Goal: Information Seeking & Learning: Understand process/instructions

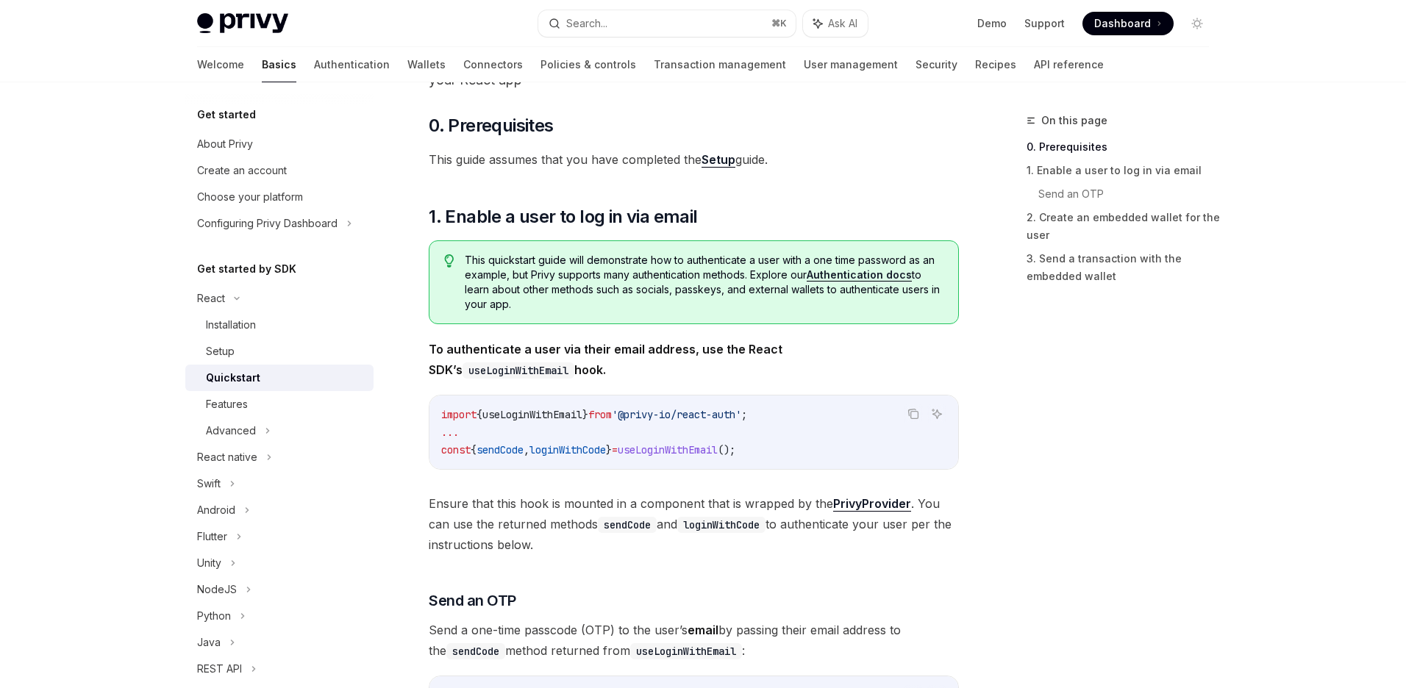
scroll to position [98, 0]
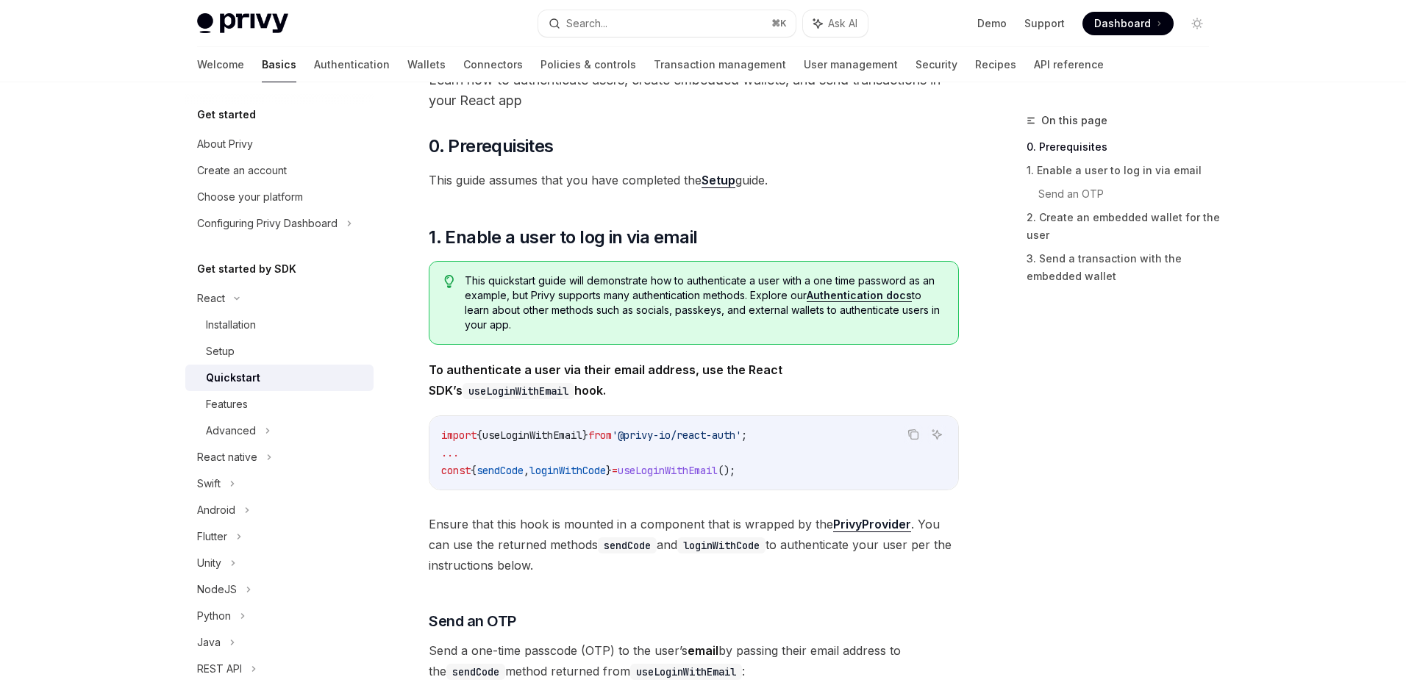
click at [711, 178] on link "Setup" at bounding box center [719, 180] width 34 height 15
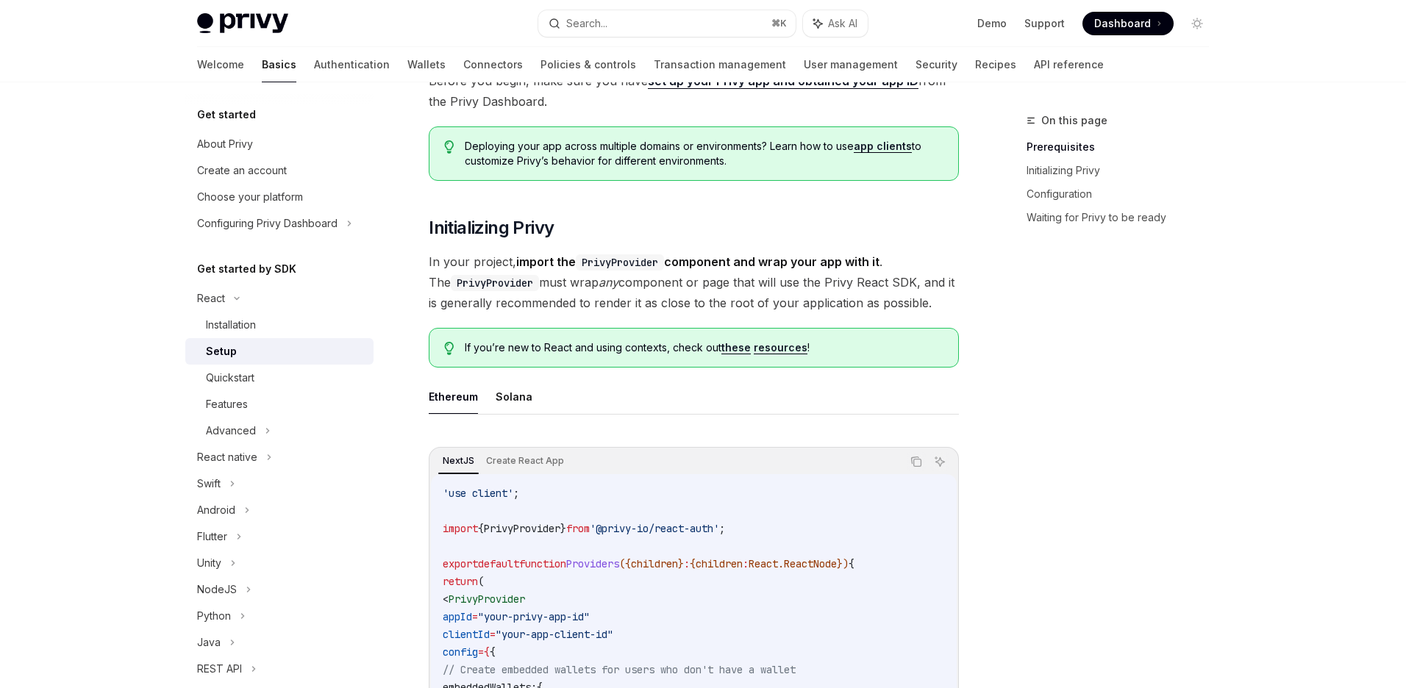
scroll to position [33, 0]
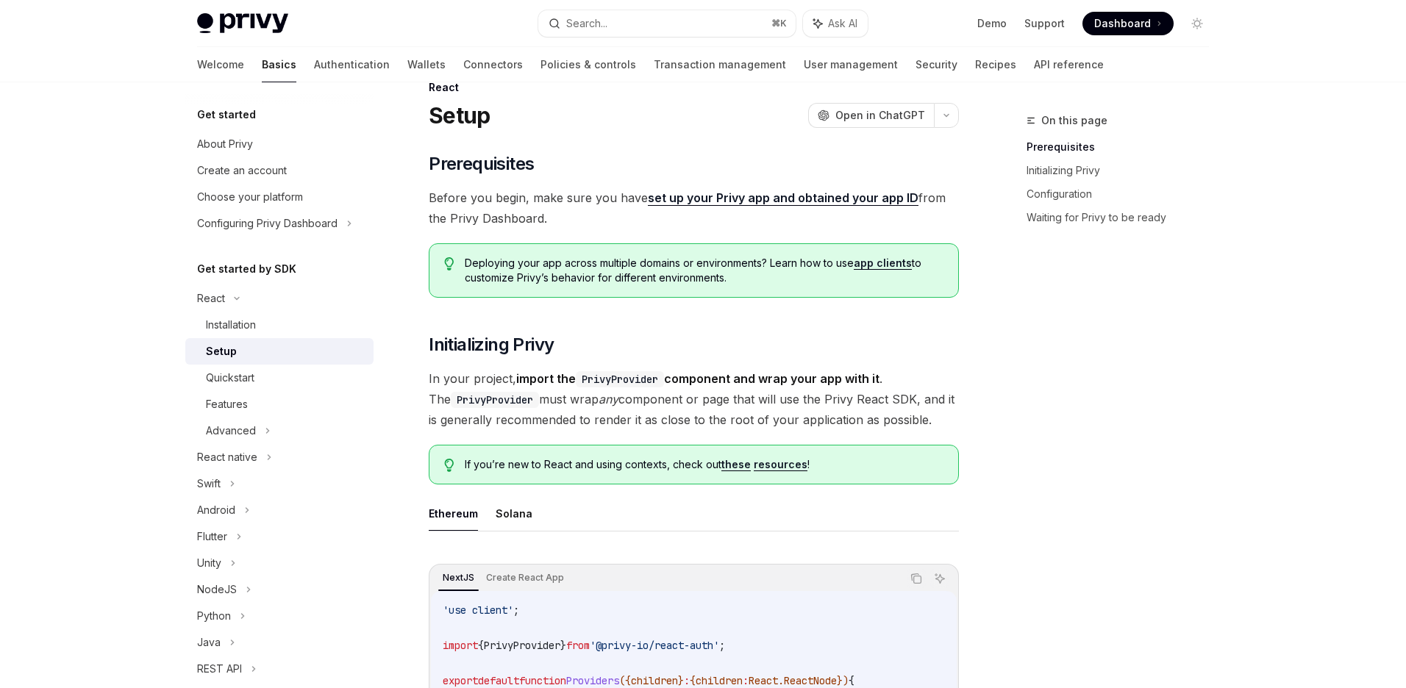
click at [736, 203] on link "set up your Privy app and obtained your app ID" at bounding box center [783, 198] width 271 height 15
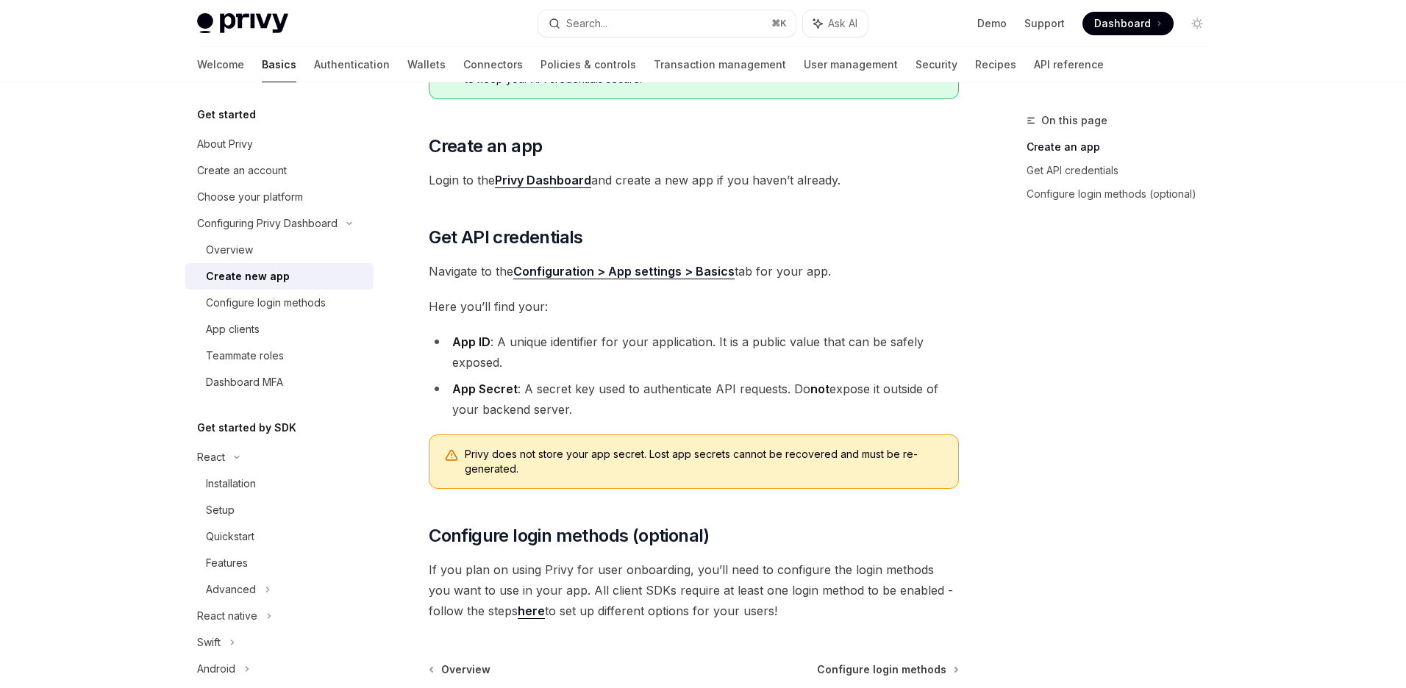
scroll to position [167, 0]
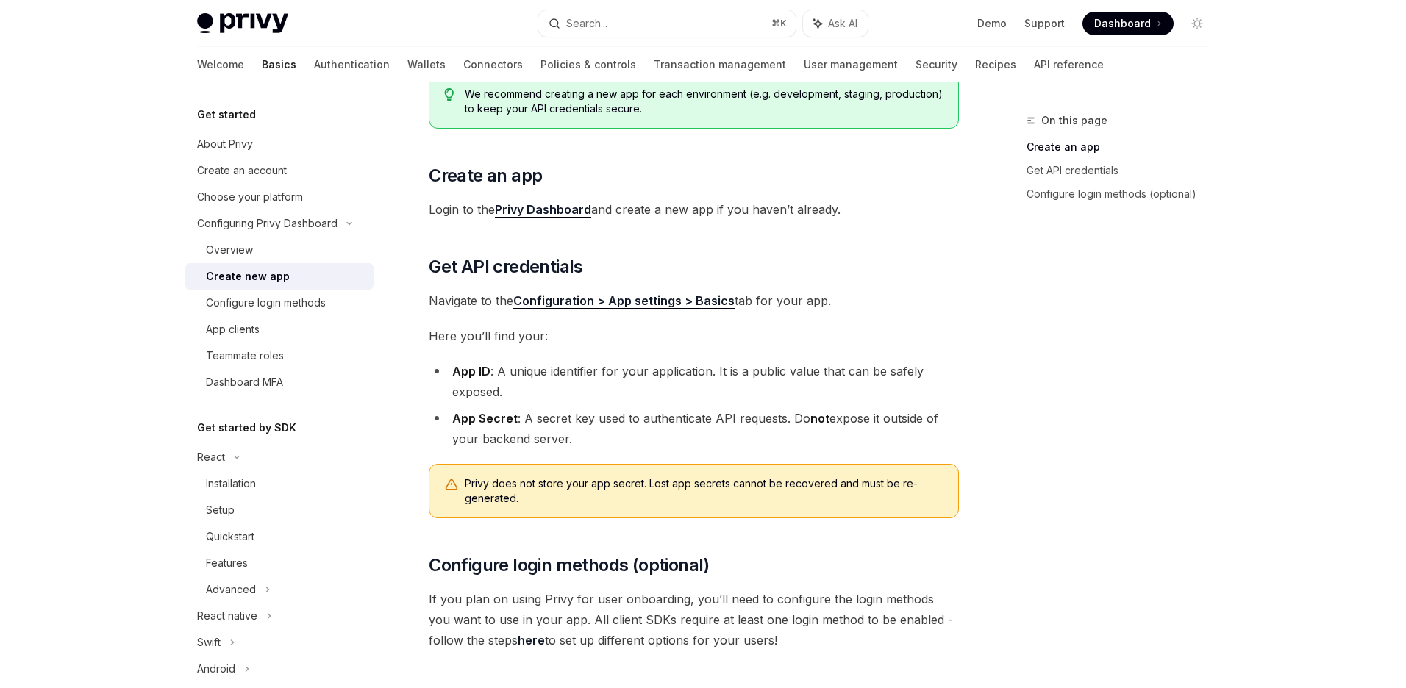
click at [592, 306] on link "Configuration > App settings > Basics" at bounding box center [623, 300] width 221 height 15
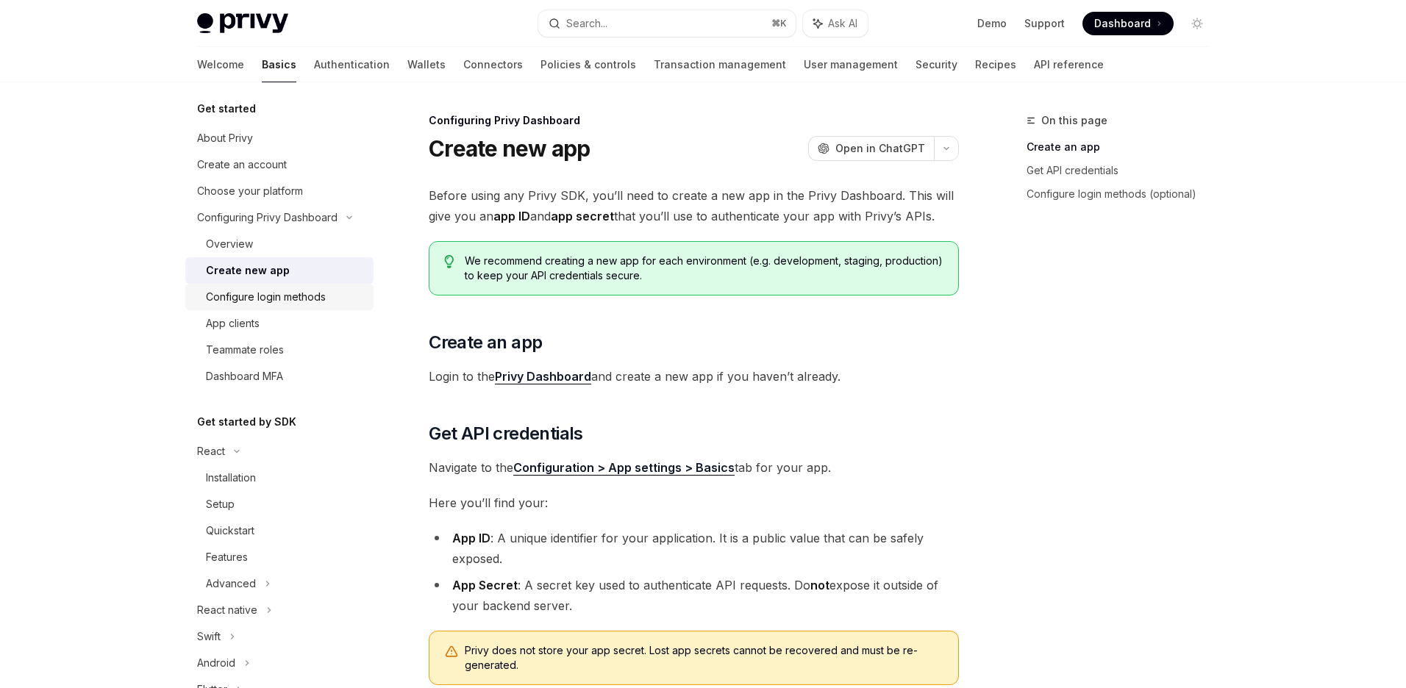
scroll to position [0, 0]
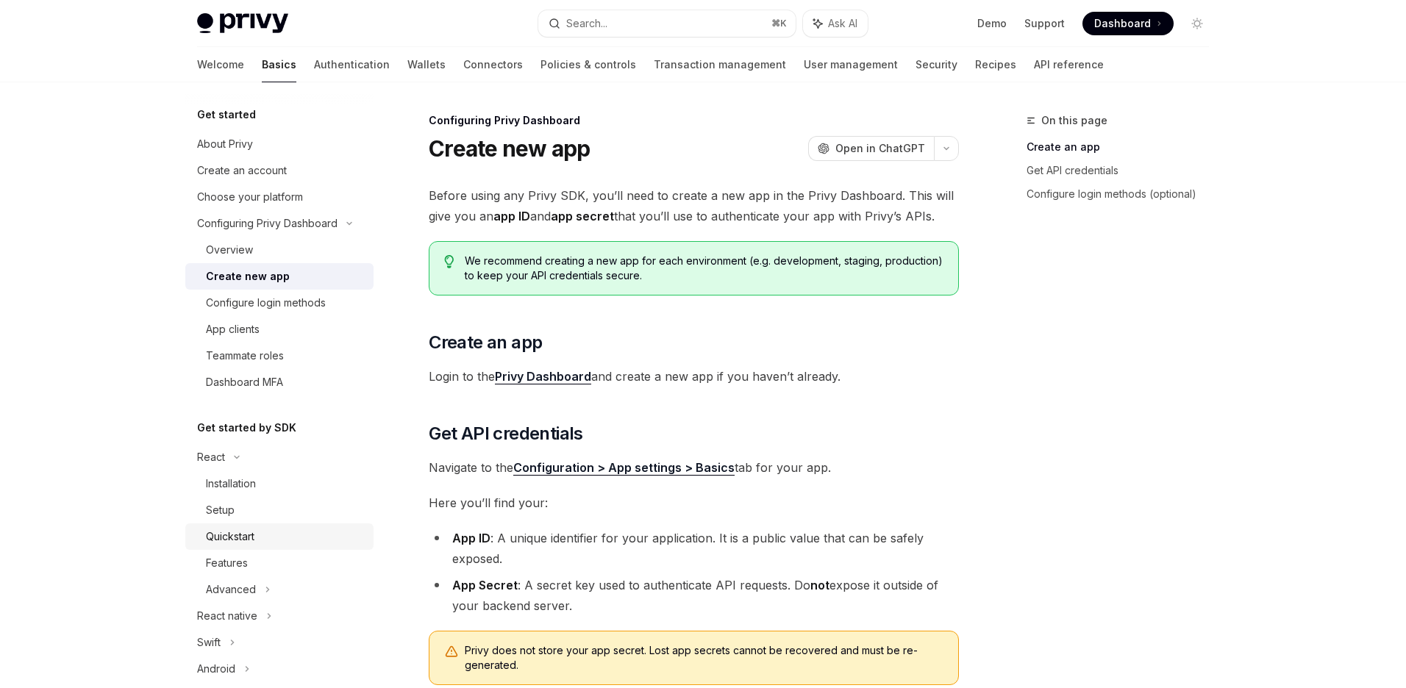
click at [228, 531] on div "Quickstart" at bounding box center [230, 537] width 49 height 18
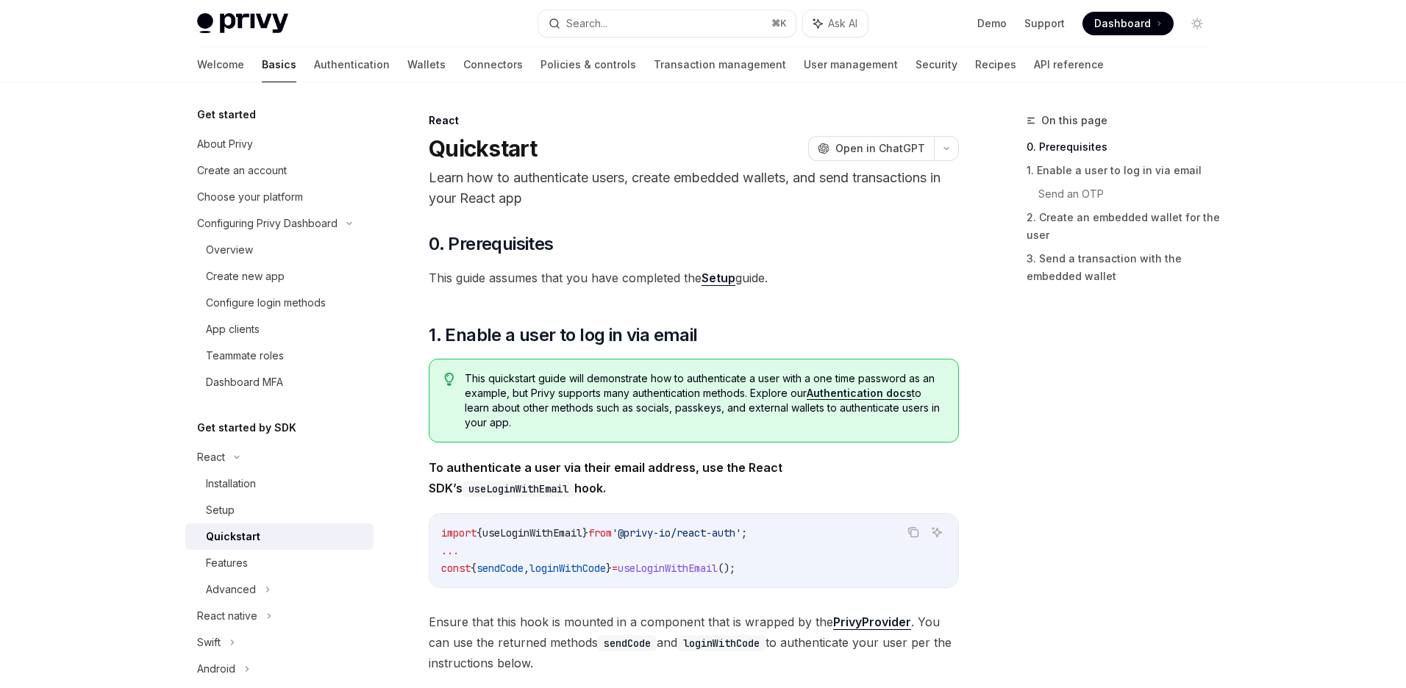
scroll to position [107, 0]
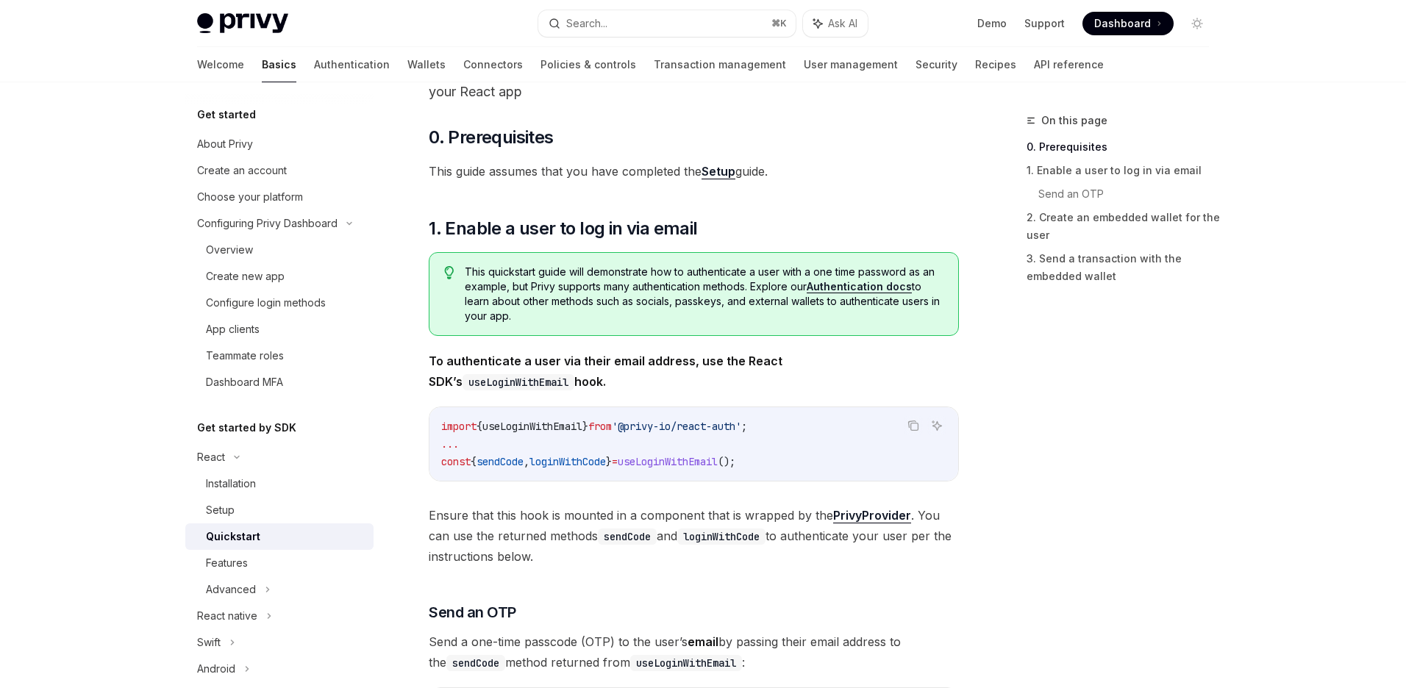
click at [722, 166] on link "Setup" at bounding box center [719, 171] width 34 height 15
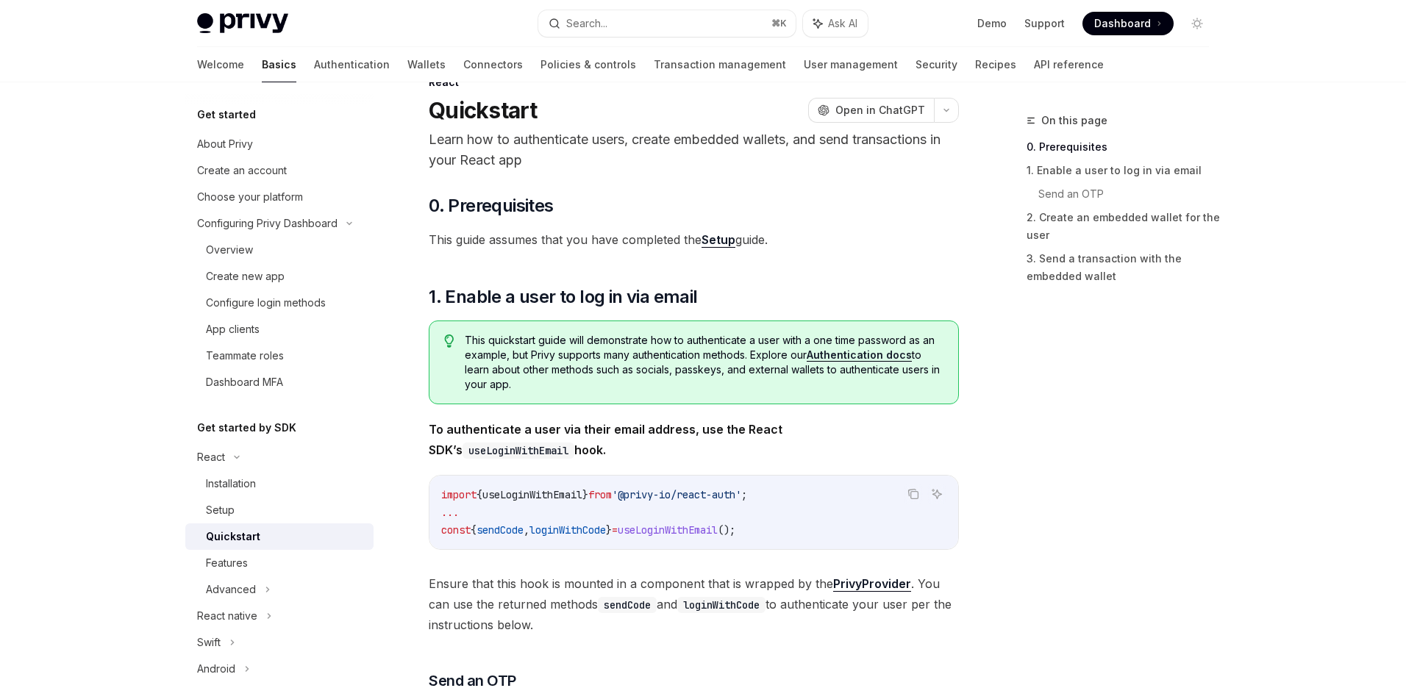
scroll to position [289, 0]
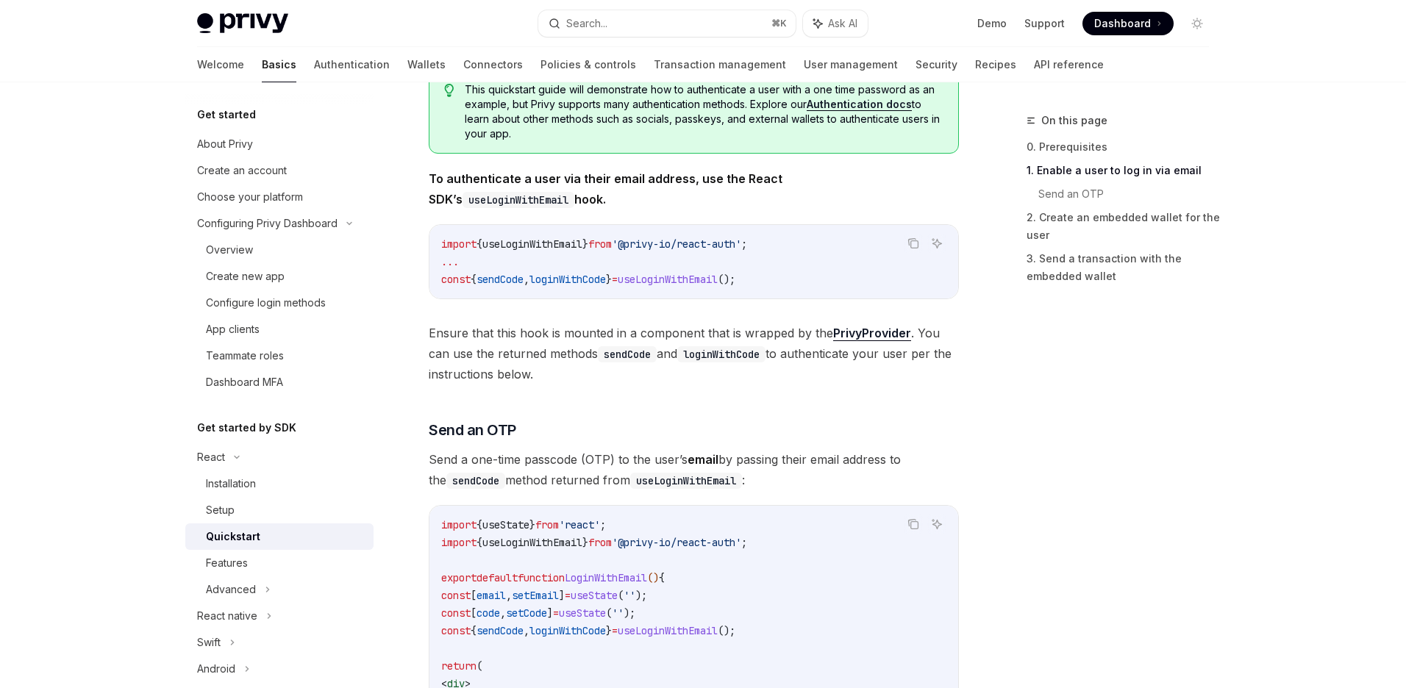
click at [728, 257] on code "import { useLoginWithEmail } from '@privy-io/react-auth' ; ... const { sendCode…" at bounding box center [693, 261] width 505 height 53
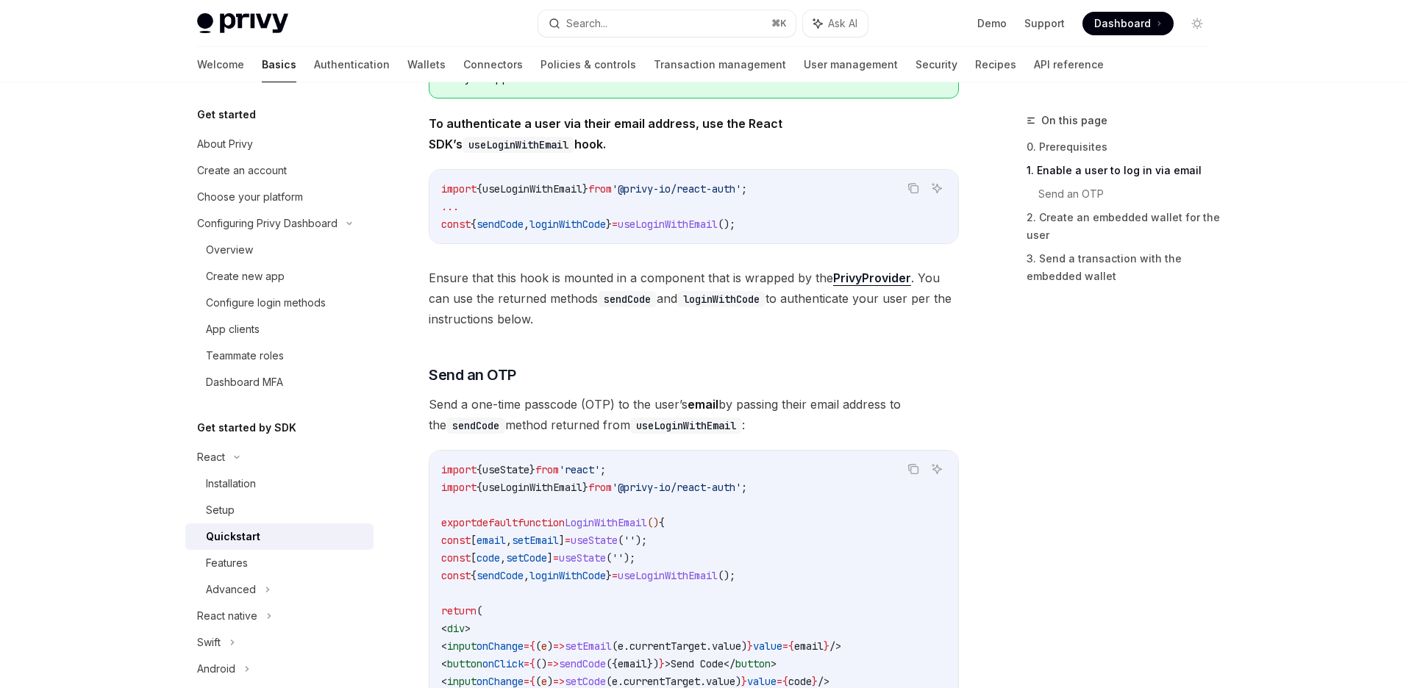
scroll to position [516, 0]
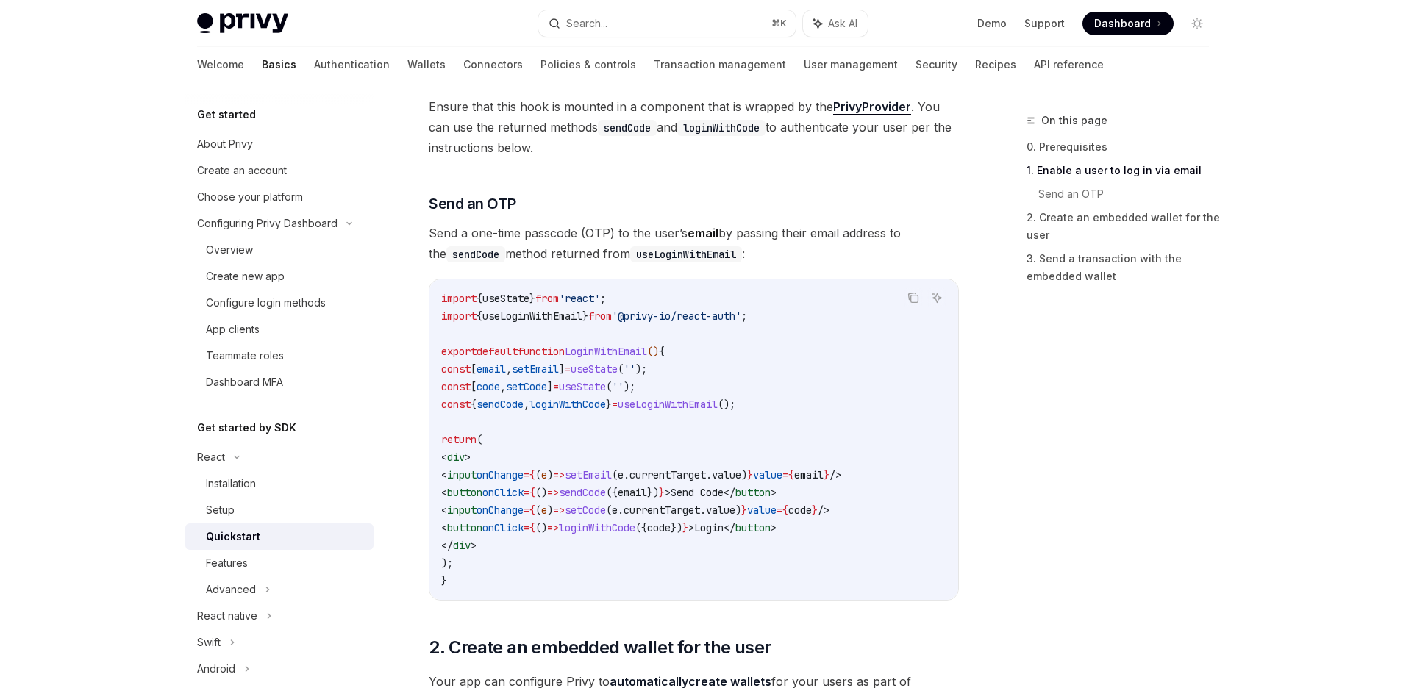
click at [627, 452] on code "import { useState } from 'react' ; import { useLoginWithEmail } from '@privy-io…" at bounding box center [693, 440] width 505 height 300
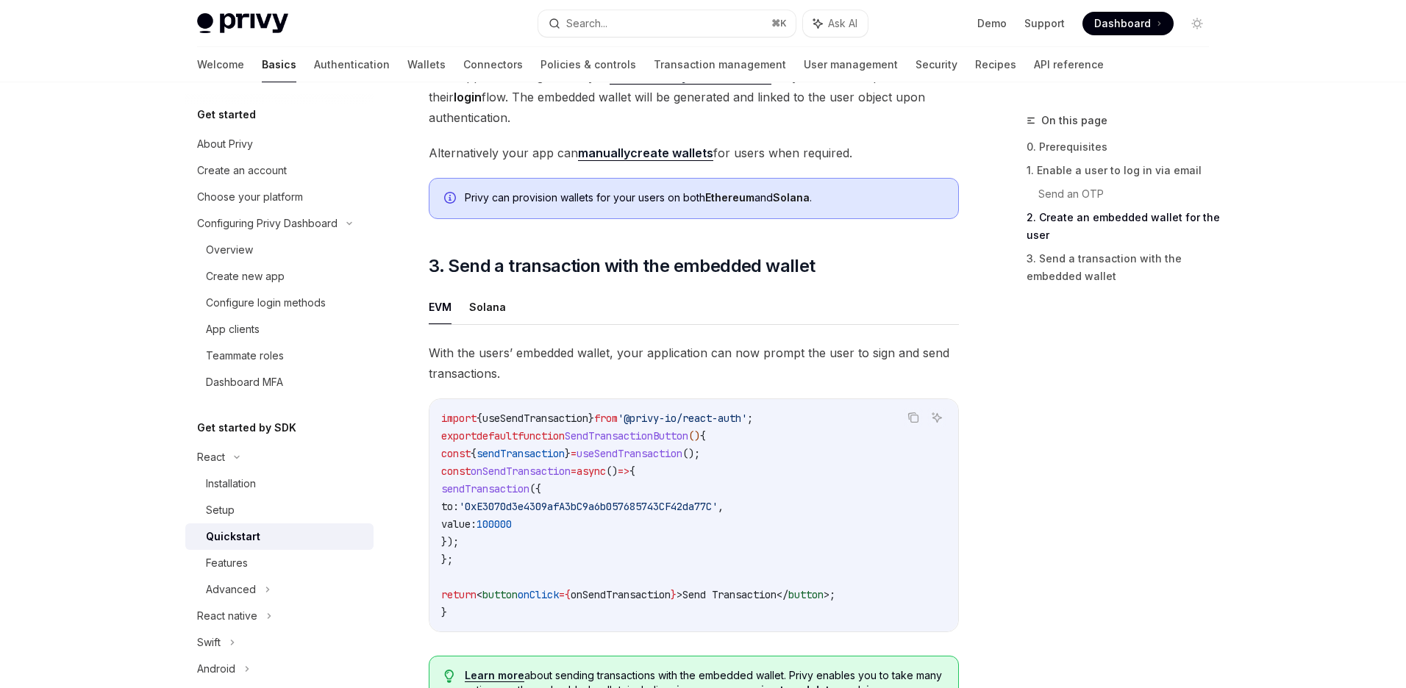
scroll to position [1450, 0]
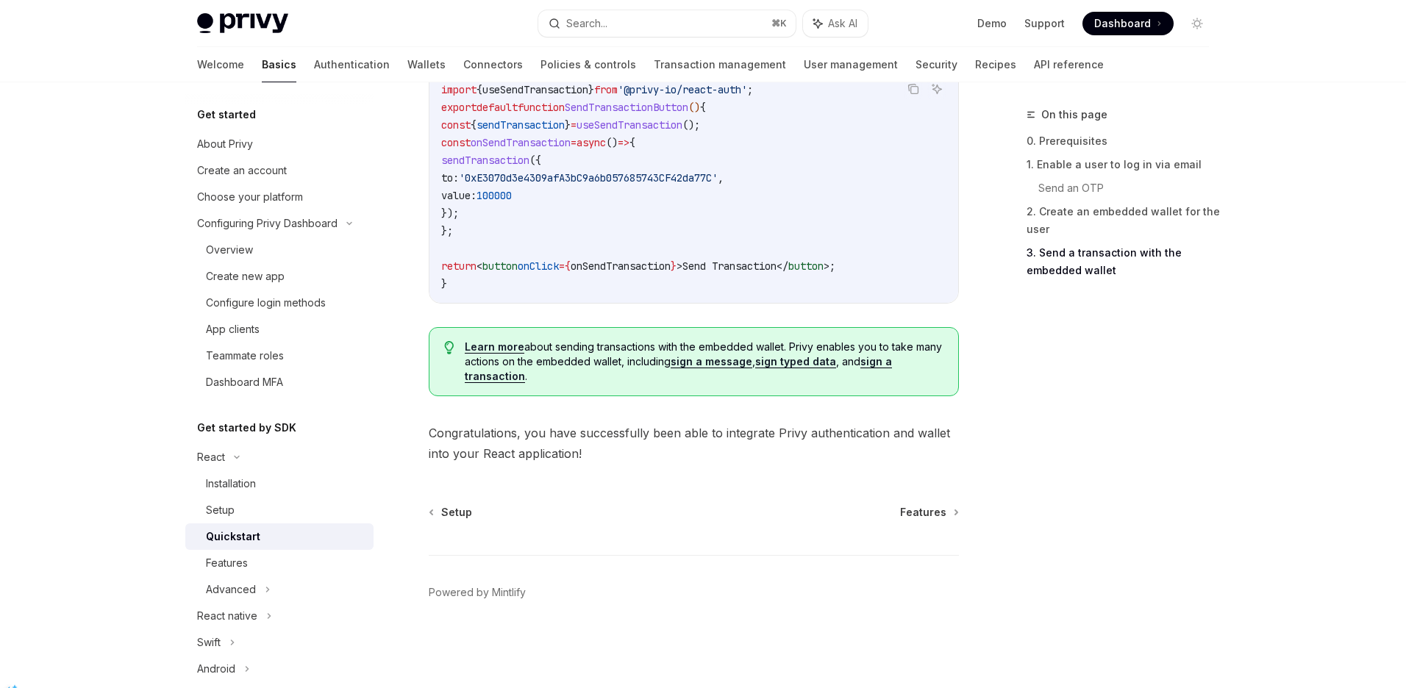
click at [1006, 312] on div "On this page 0. Prerequisites 1. Enable a user to log in via email Send an OTP …" at bounding box center [1109, 394] width 224 height 577
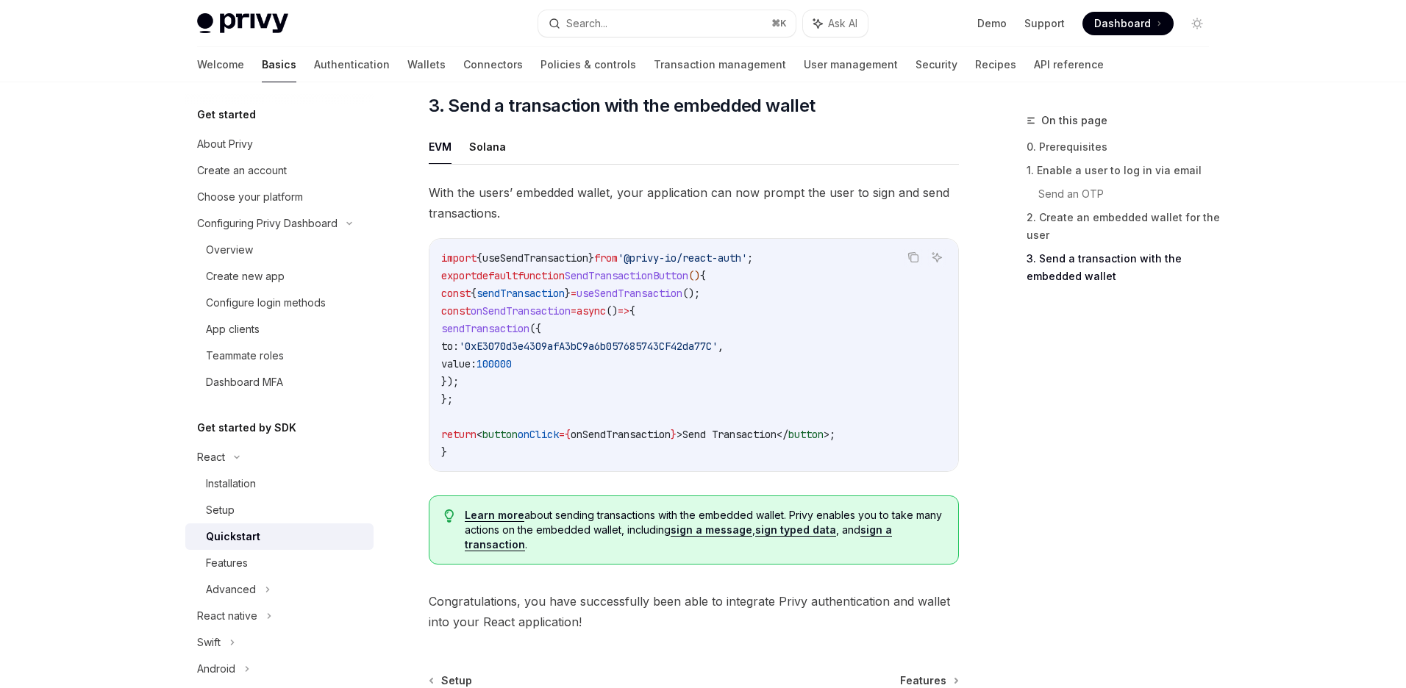
click at [1006, 312] on div "On this page 0. Prerequisites 1. Enable a user to log in via email Send an OTP …" at bounding box center [1109, 400] width 224 height 577
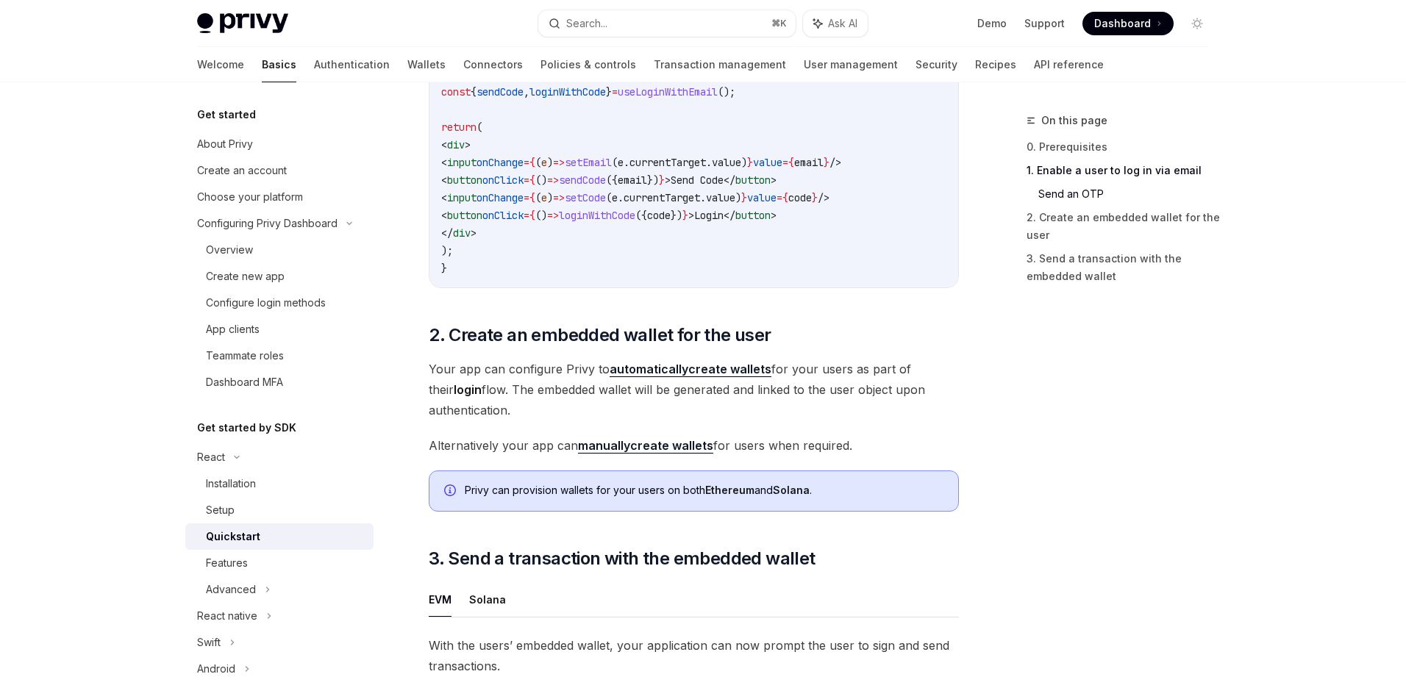
scroll to position [574, 0]
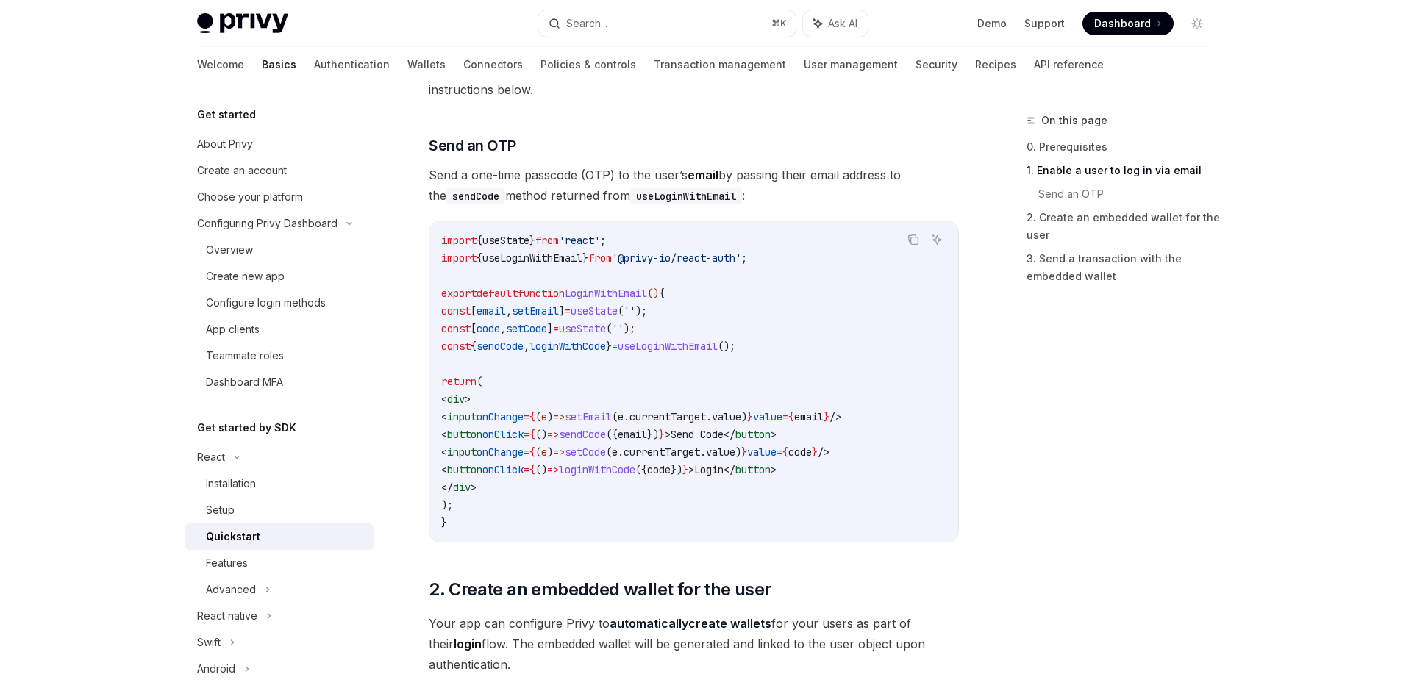
click at [1006, 312] on div "On this page 0. Prerequisites 1. Enable a user to log in via email Send an OTP …" at bounding box center [1109, 400] width 224 height 577
click at [1019, 419] on div "On this page 0. Prerequisites 1. Enable a user to log in via email Send an OTP …" at bounding box center [1109, 400] width 224 height 577
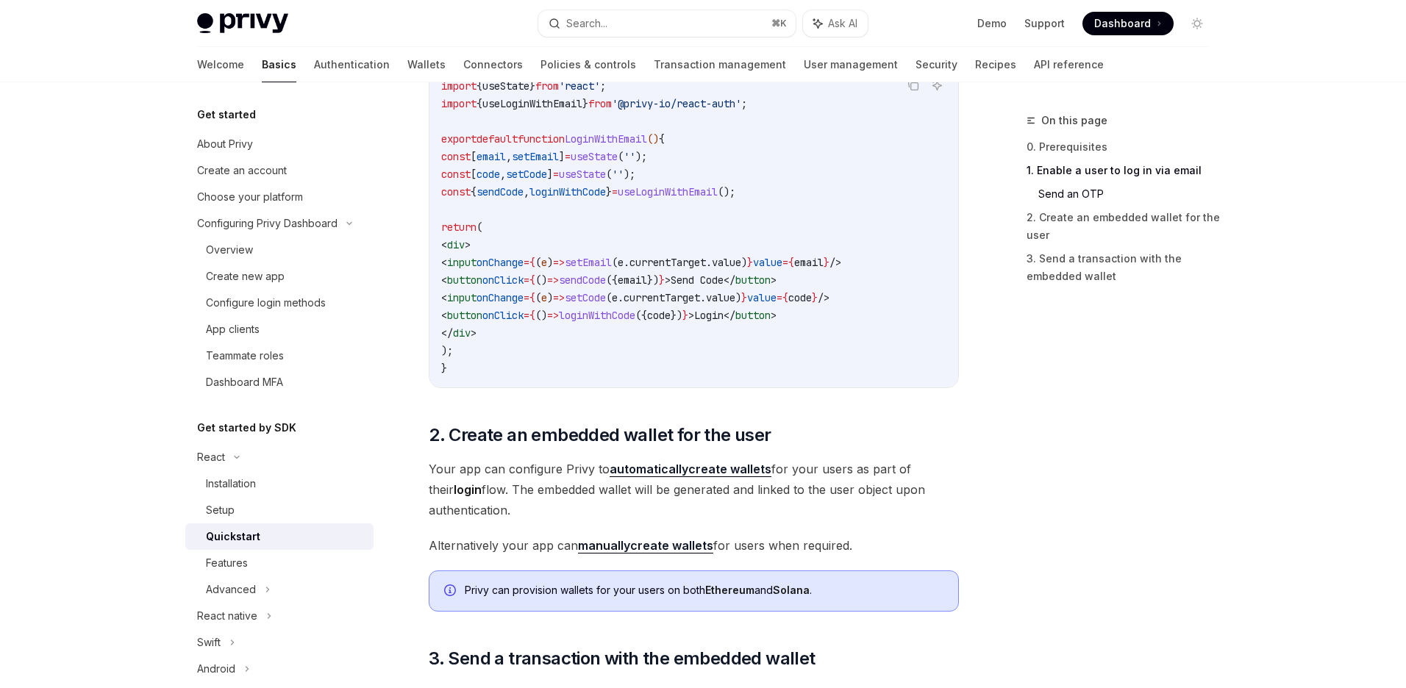
scroll to position [758, 0]
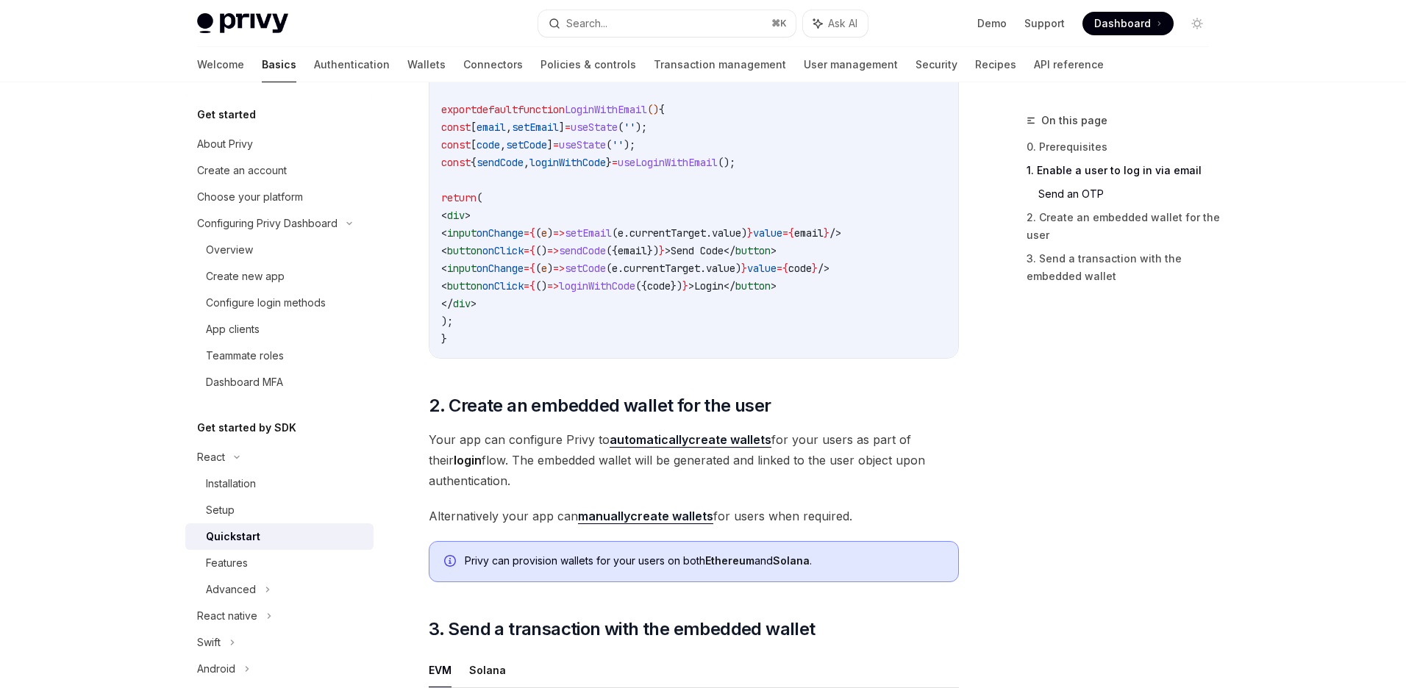
click at [1019, 419] on div "On this page 0. Prerequisites 1. Enable a user to log in via email Send an OTP …" at bounding box center [1109, 400] width 224 height 577
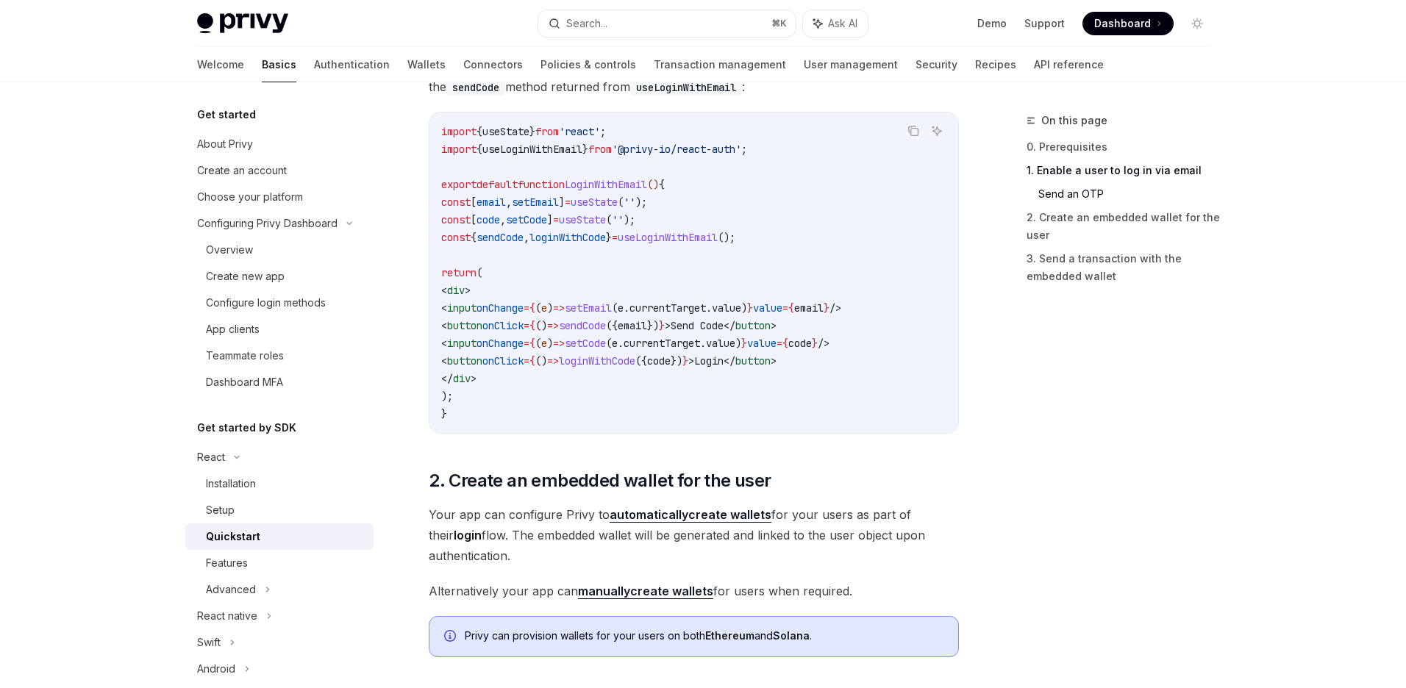
scroll to position [697, 0]
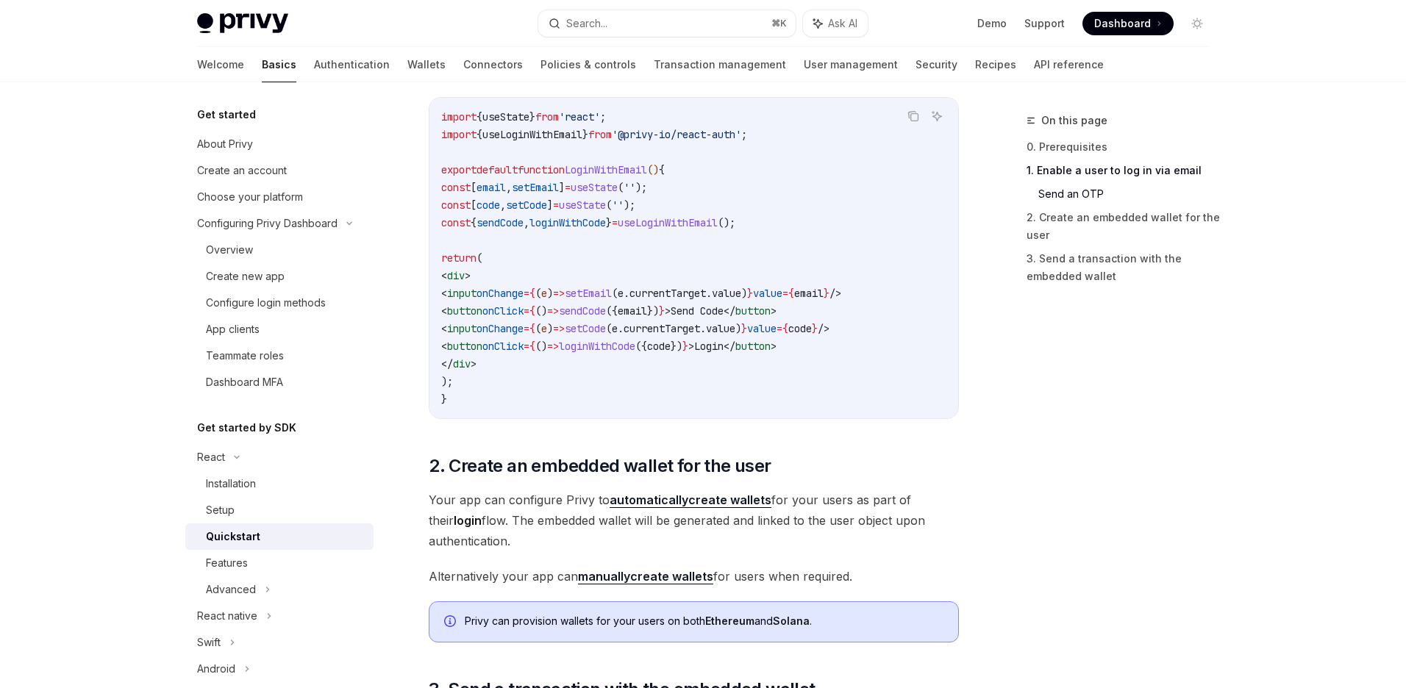
click at [1019, 419] on div "On this page 0. Prerequisites 1. Enable a user to log in via email Send an OTP …" at bounding box center [1109, 400] width 224 height 577
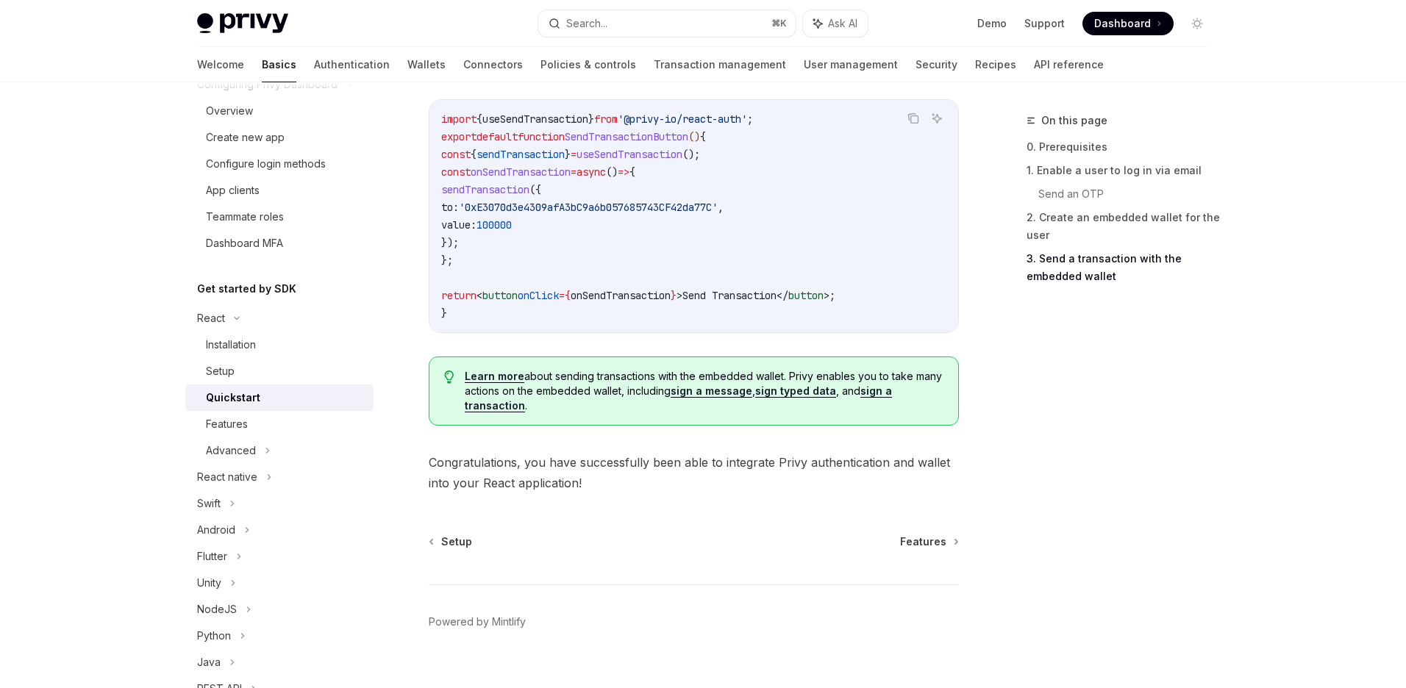
scroll to position [1450, 0]
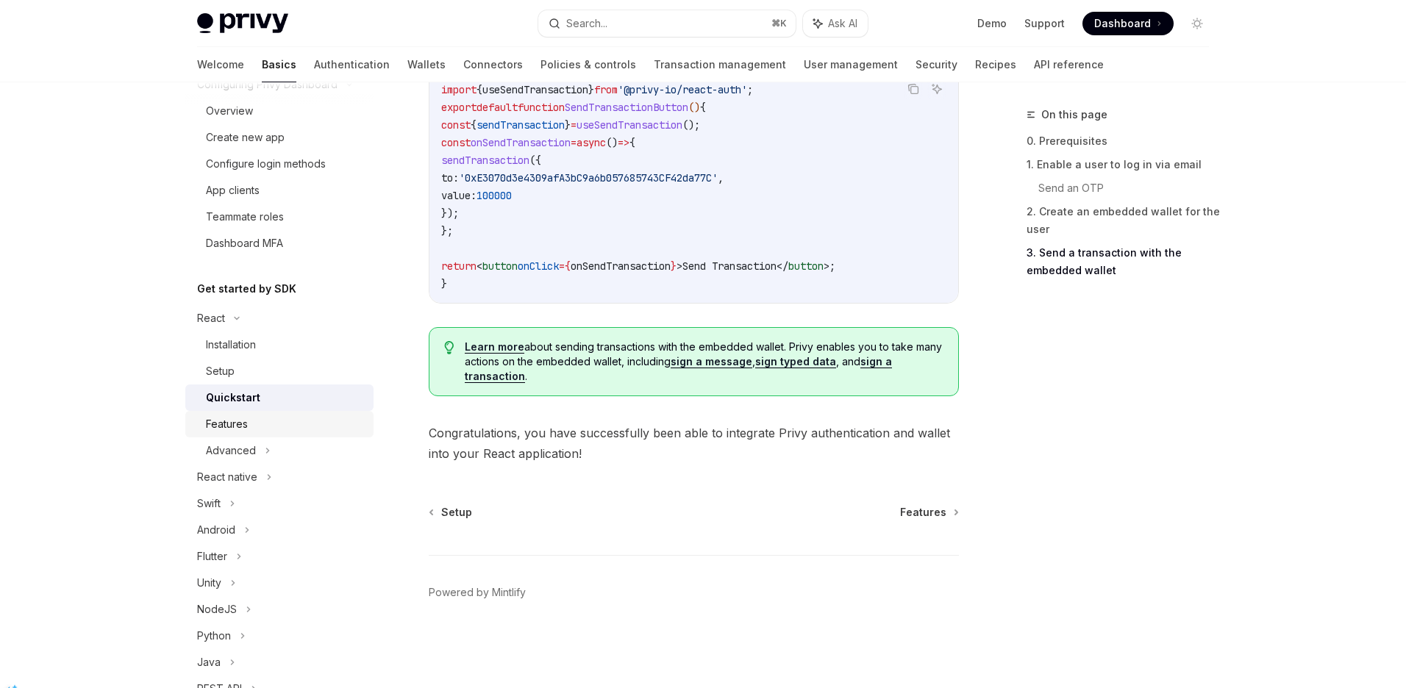
click at [229, 424] on div "Features" at bounding box center [227, 425] width 42 height 18
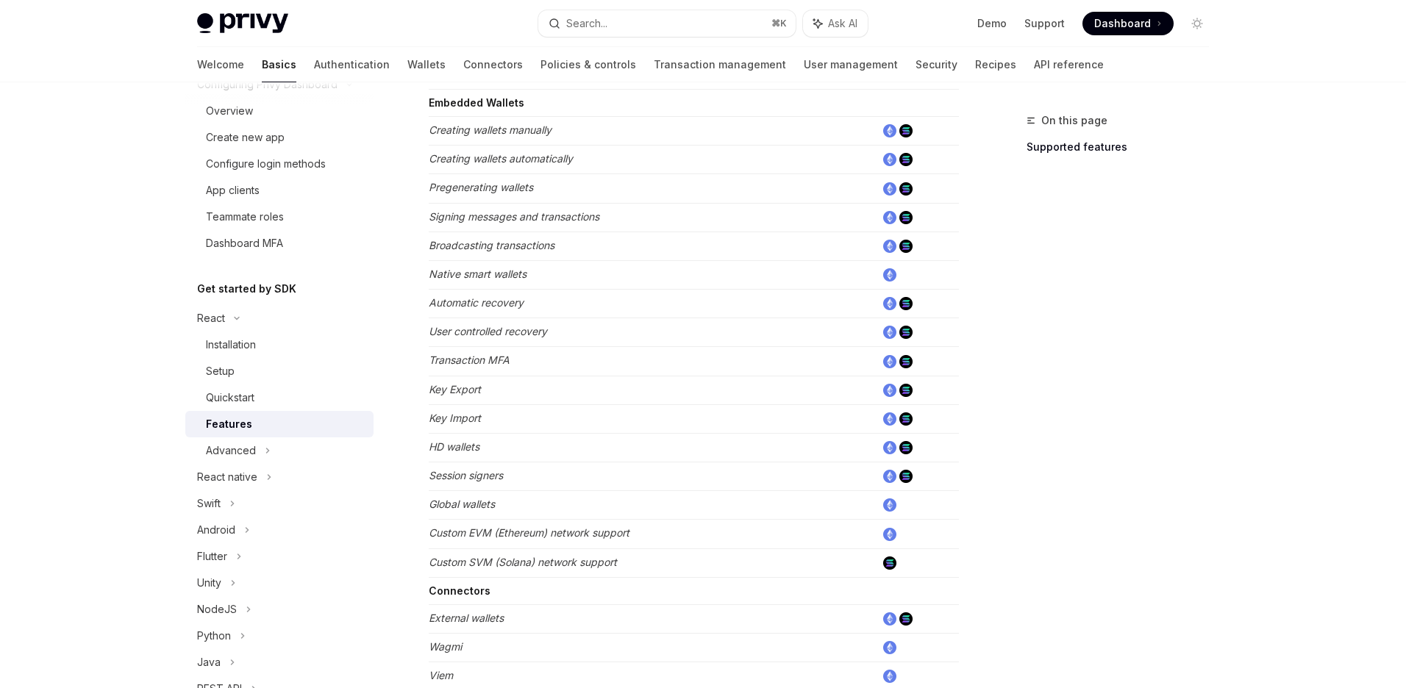
scroll to position [877, 0]
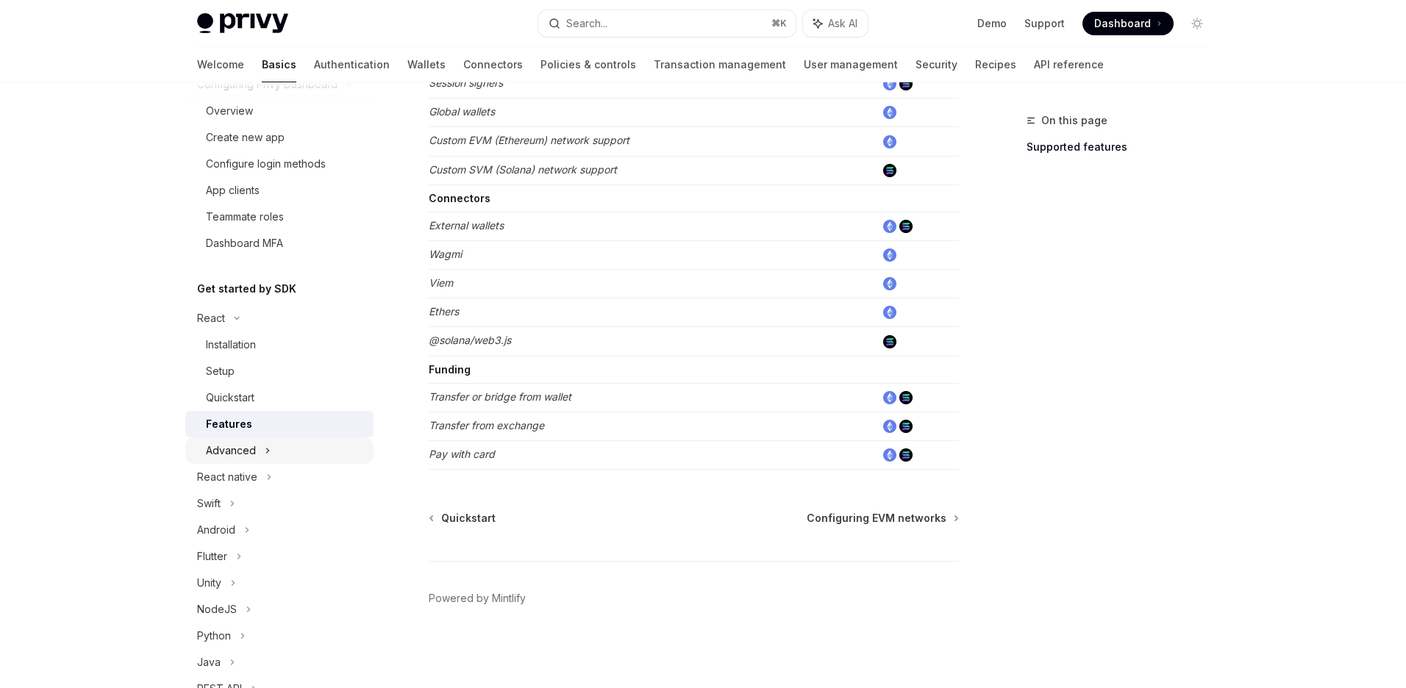
click at [232, 460] on div "Advanced" at bounding box center [279, 451] width 188 height 26
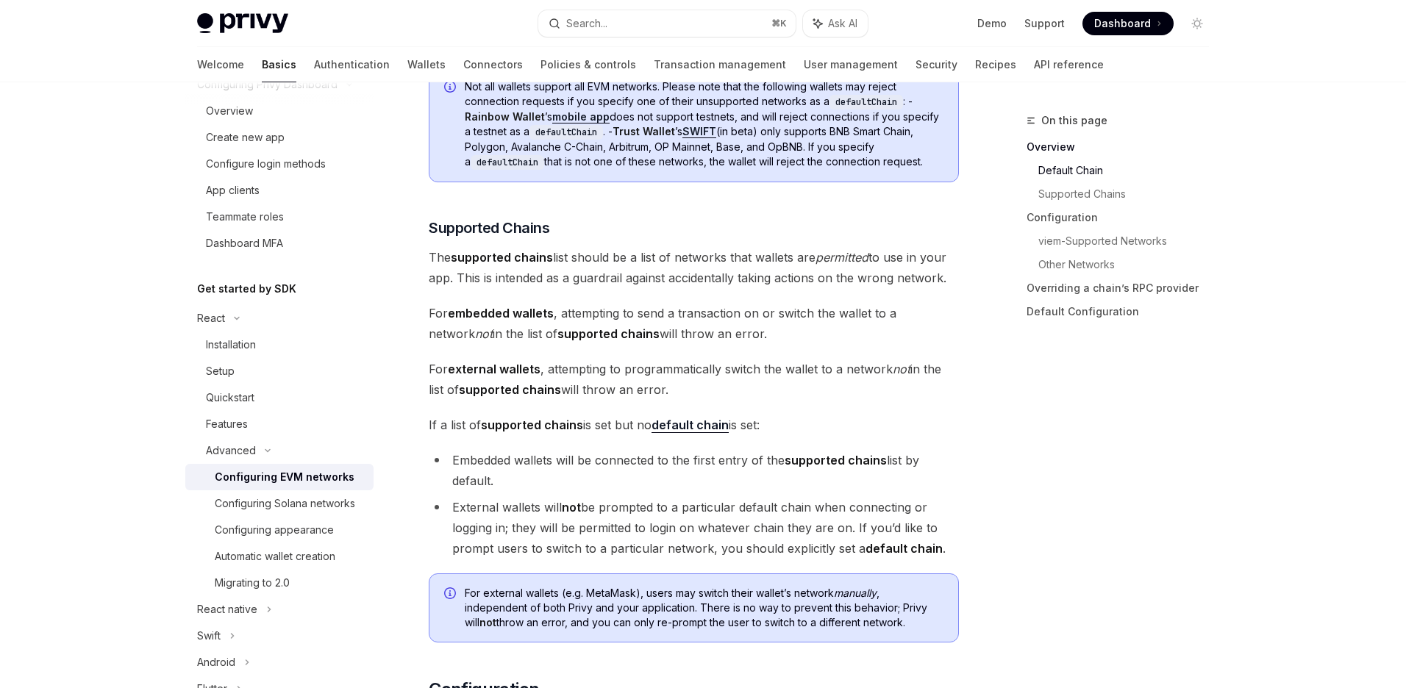
scroll to position [774, 0]
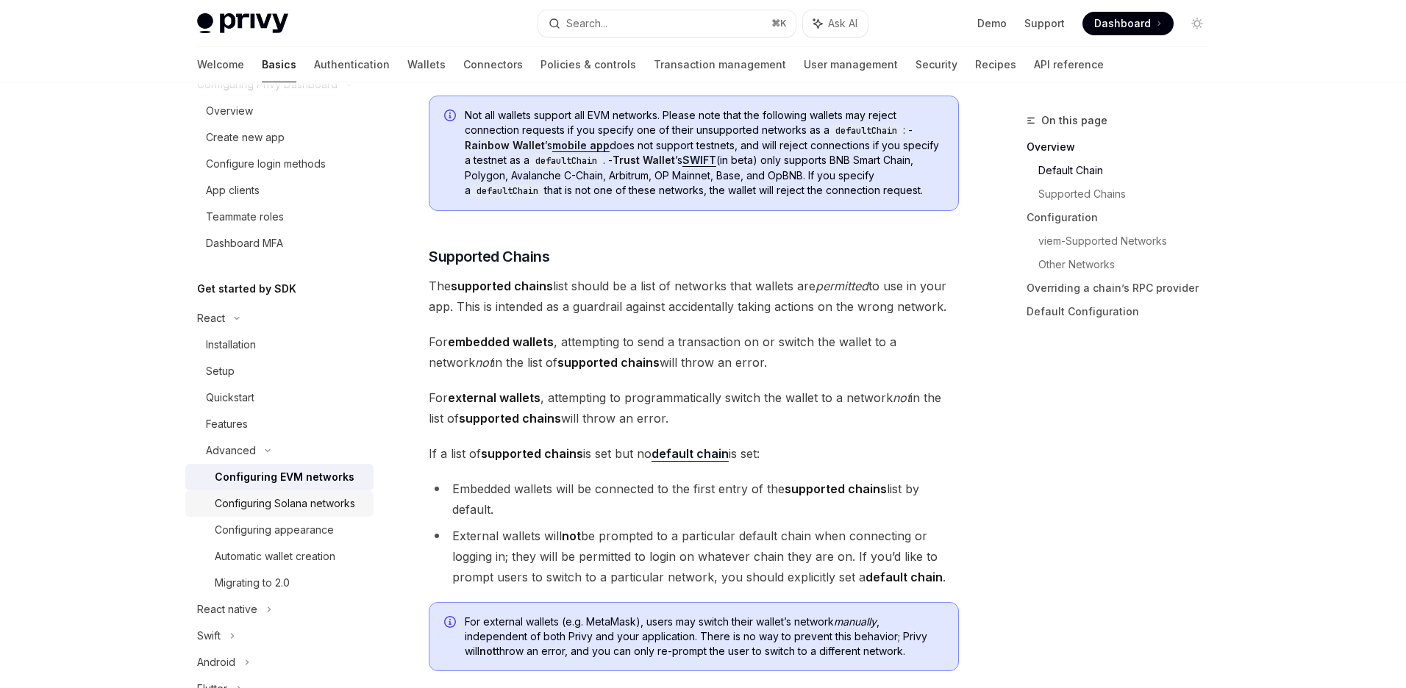
click at [276, 505] on div "Configuring Solana networks" at bounding box center [285, 504] width 140 height 18
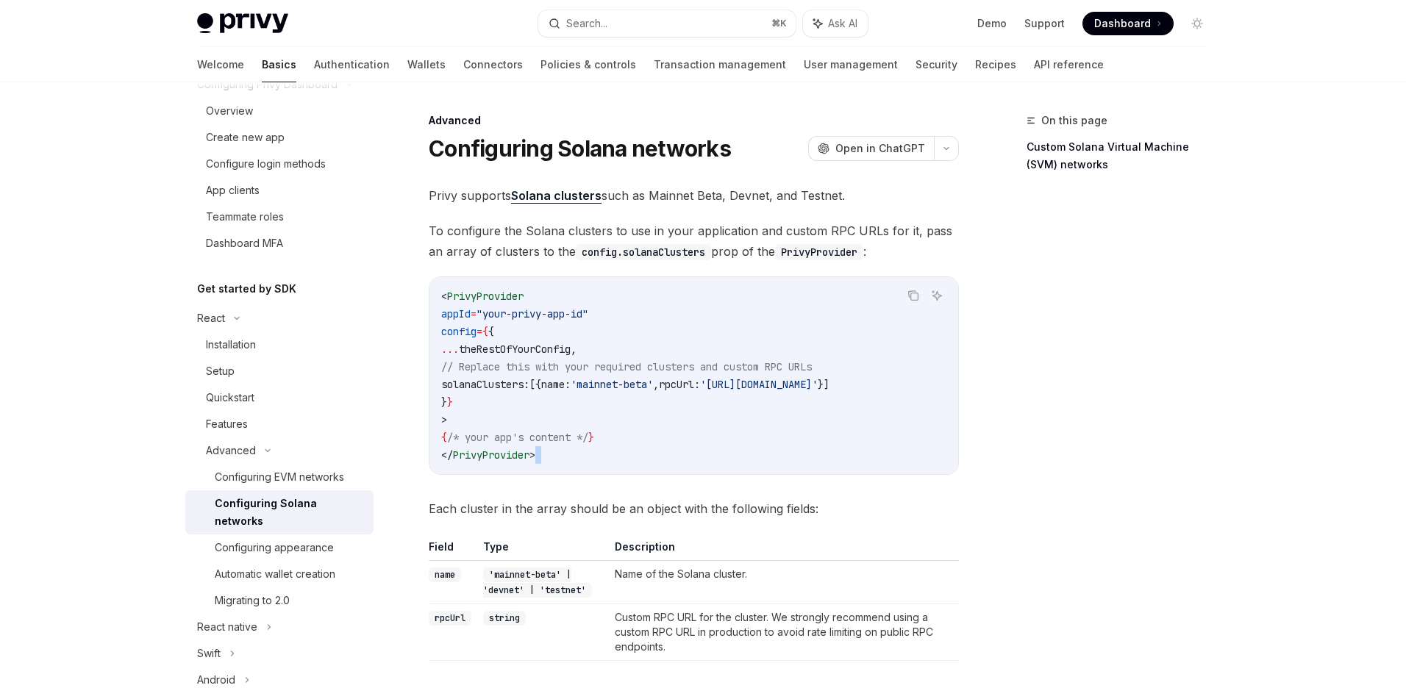
drag, startPoint x: 594, startPoint y: 481, endPoint x: 667, endPoint y: 465, distance: 74.6
click at [666, 465] on div "Privy supports Solana clusters such as Mainnet Beta, Devnet, and Testnet. To co…" at bounding box center [694, 614] width 530 height 859
click at [747, 444] on code "< PrivyProvider appId = "your-privy-app-id" config = { { ... theRestOfYourConfi…" at bounding box center [693, 376] width 505 height 177
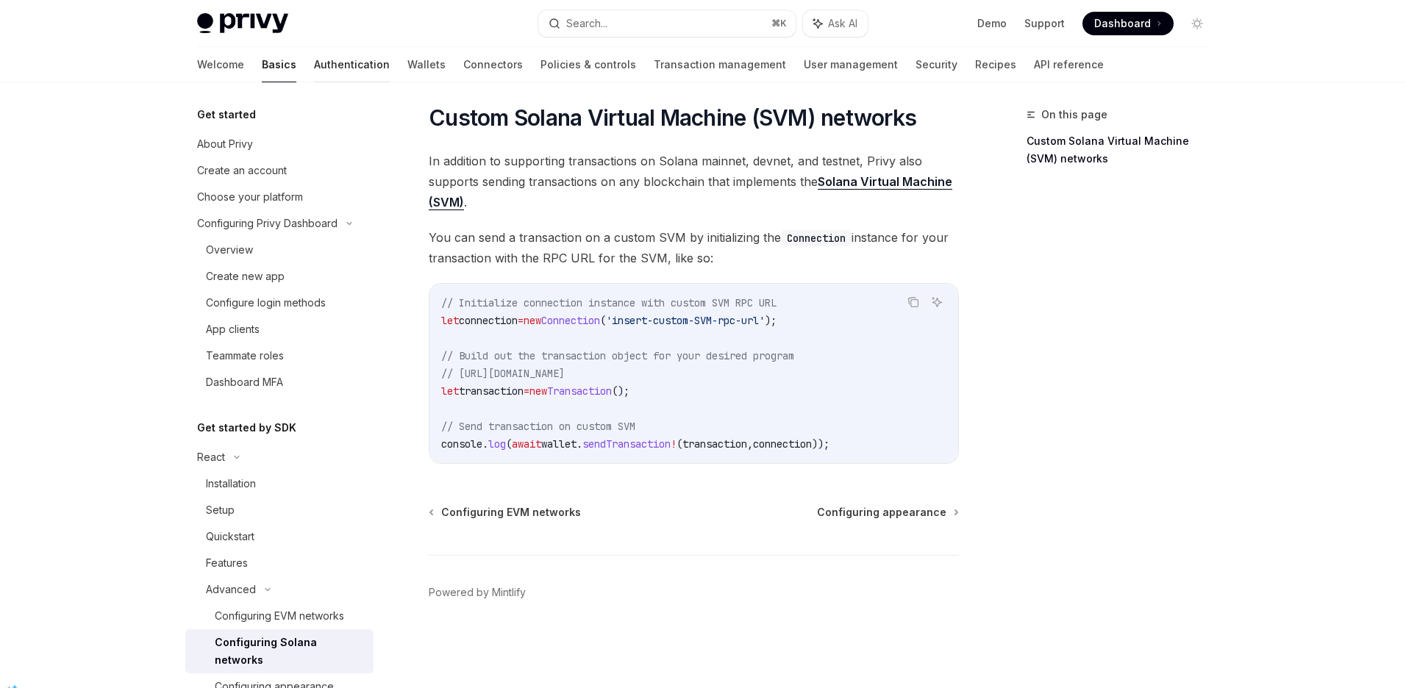
click at [314, 69] on link "Authentication" at bounding box center [352, 64] width 76 height 35
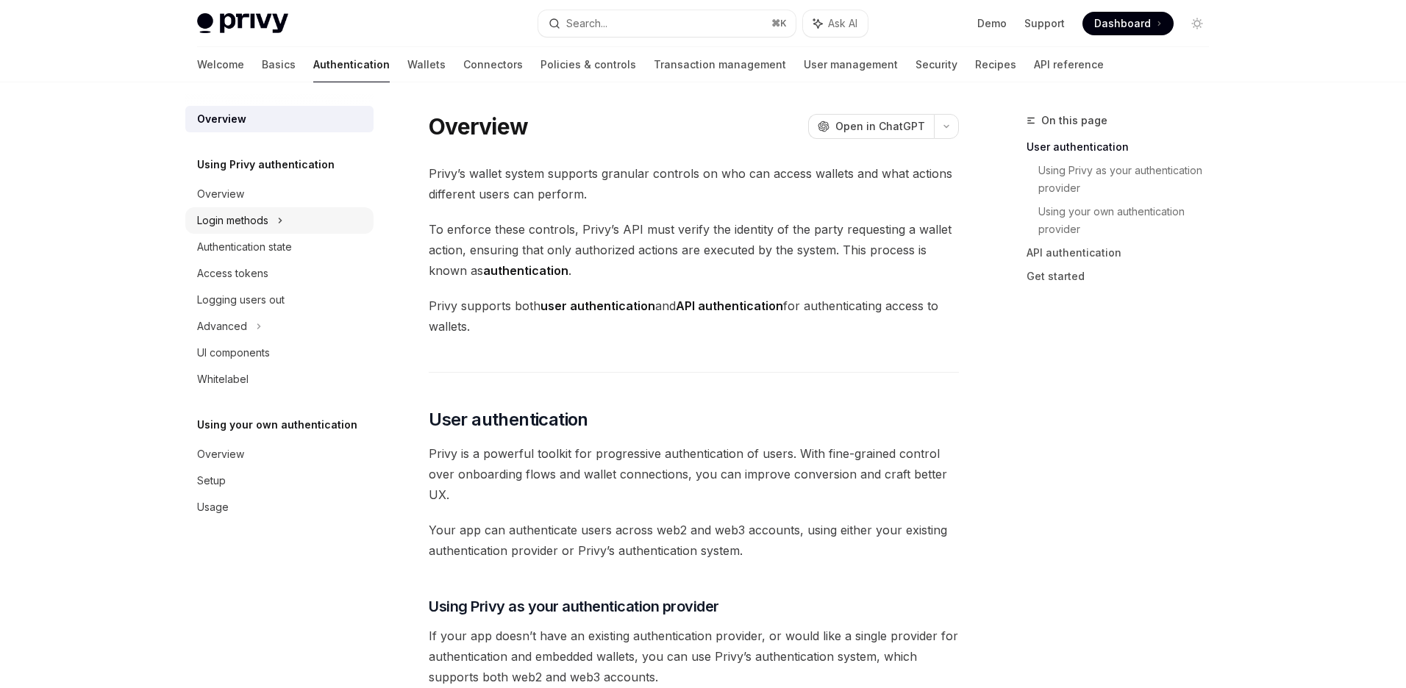
click at [288, 213] on div "Login methods" at bounding box center [279, 220] width 188 height 26
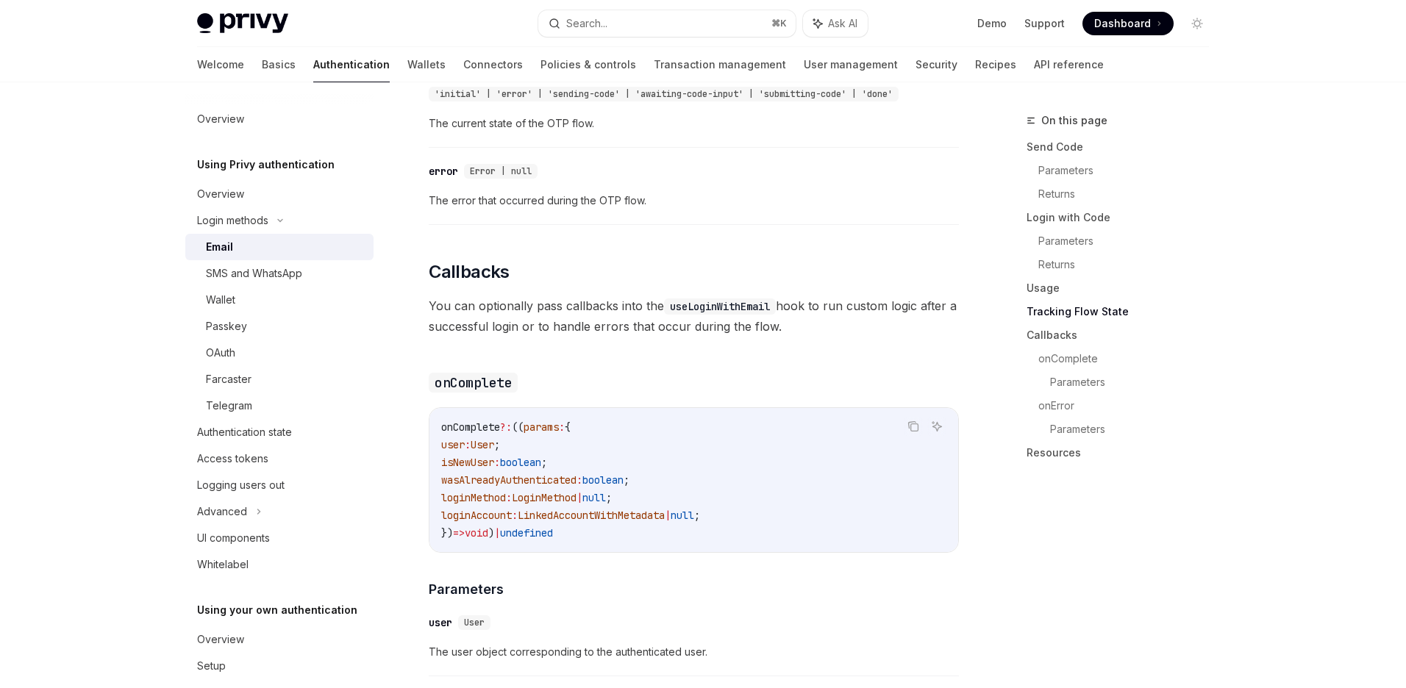
scroll to position [2057, 0]
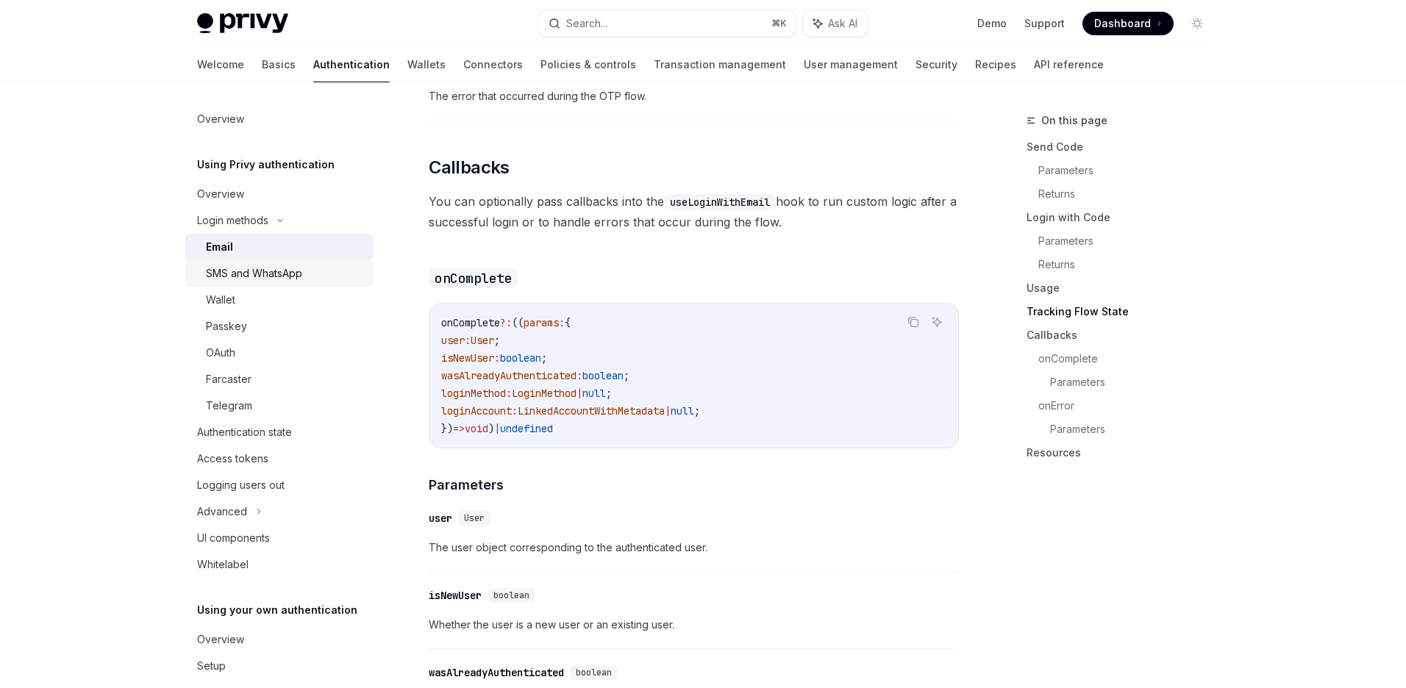
click at [251, 274] on div "SMS and WhatsApp" at bounding box center [254, 274] width 96 height 18
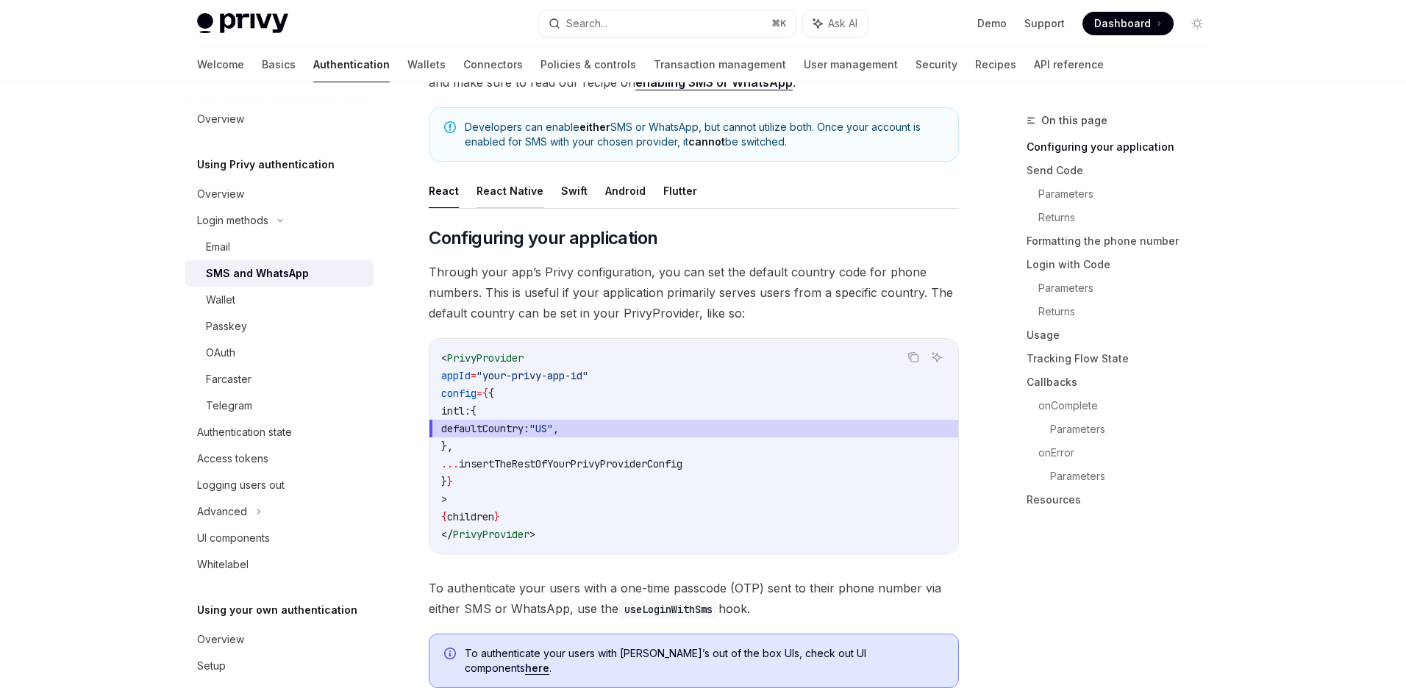
scroll to position [235, 0]
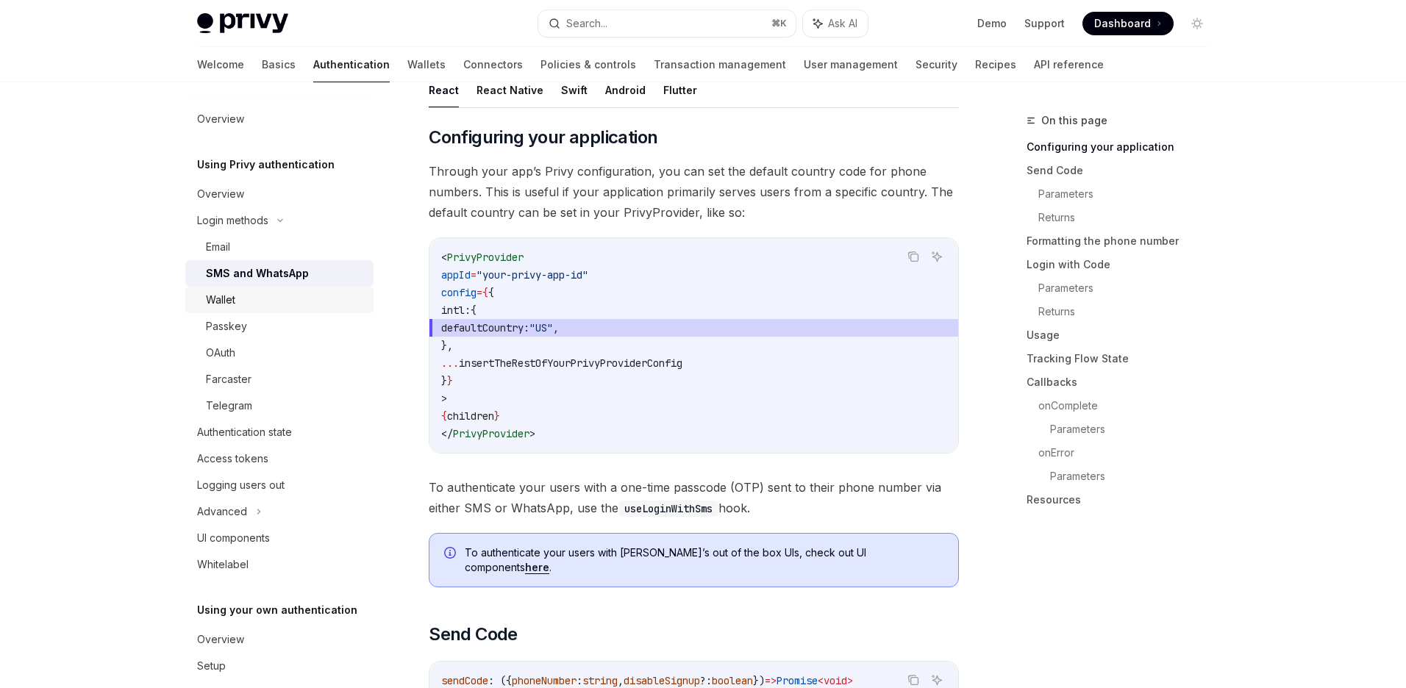
click at [246, 299] on div "Wallet" at bounding box center [285, 300] width 159 height 18
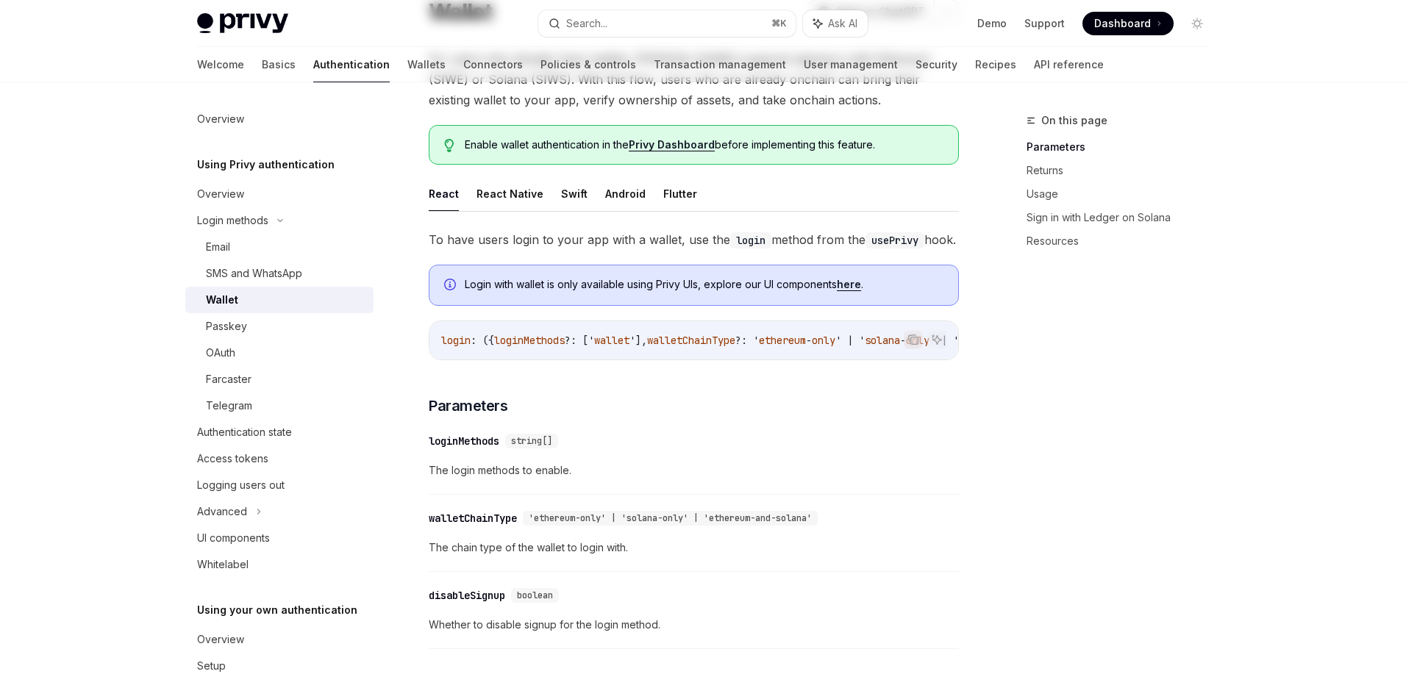
scroll to position [205, 0]
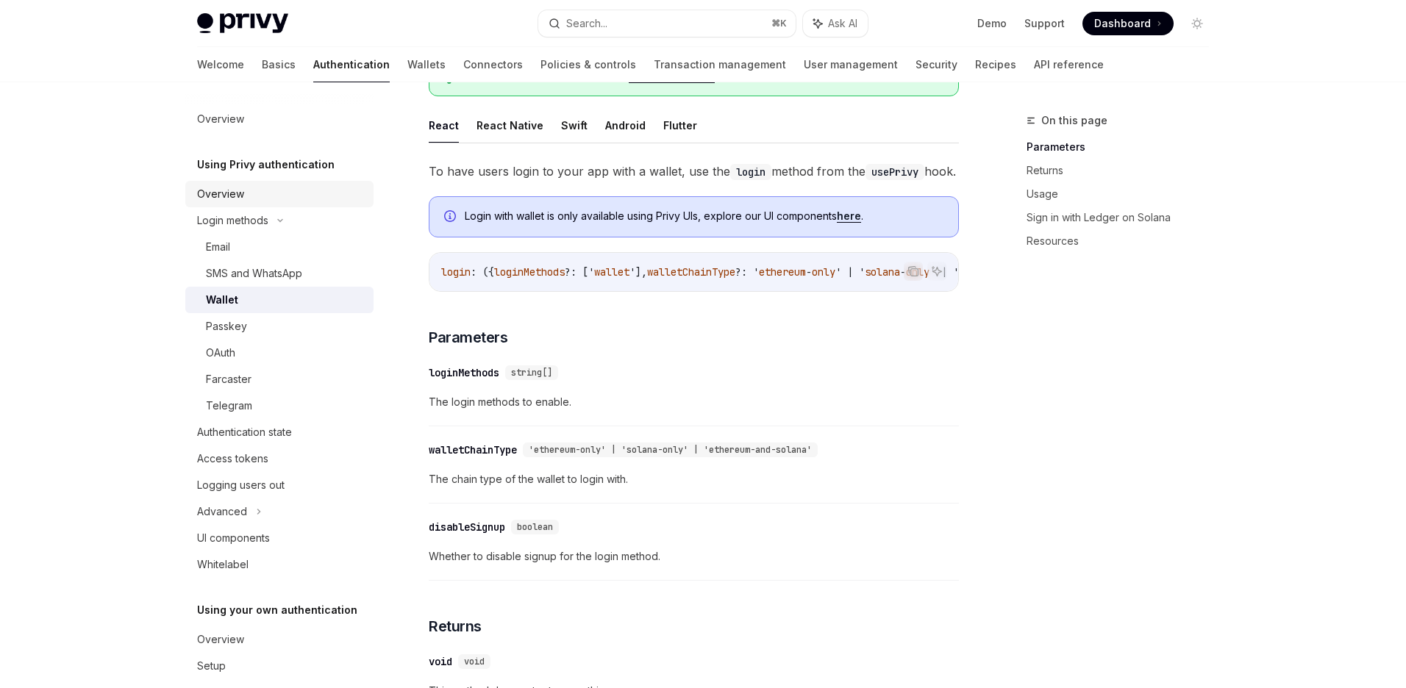
click at [243, 191] on div "Overview" at bounding box center [281, 194] width 168 height 18
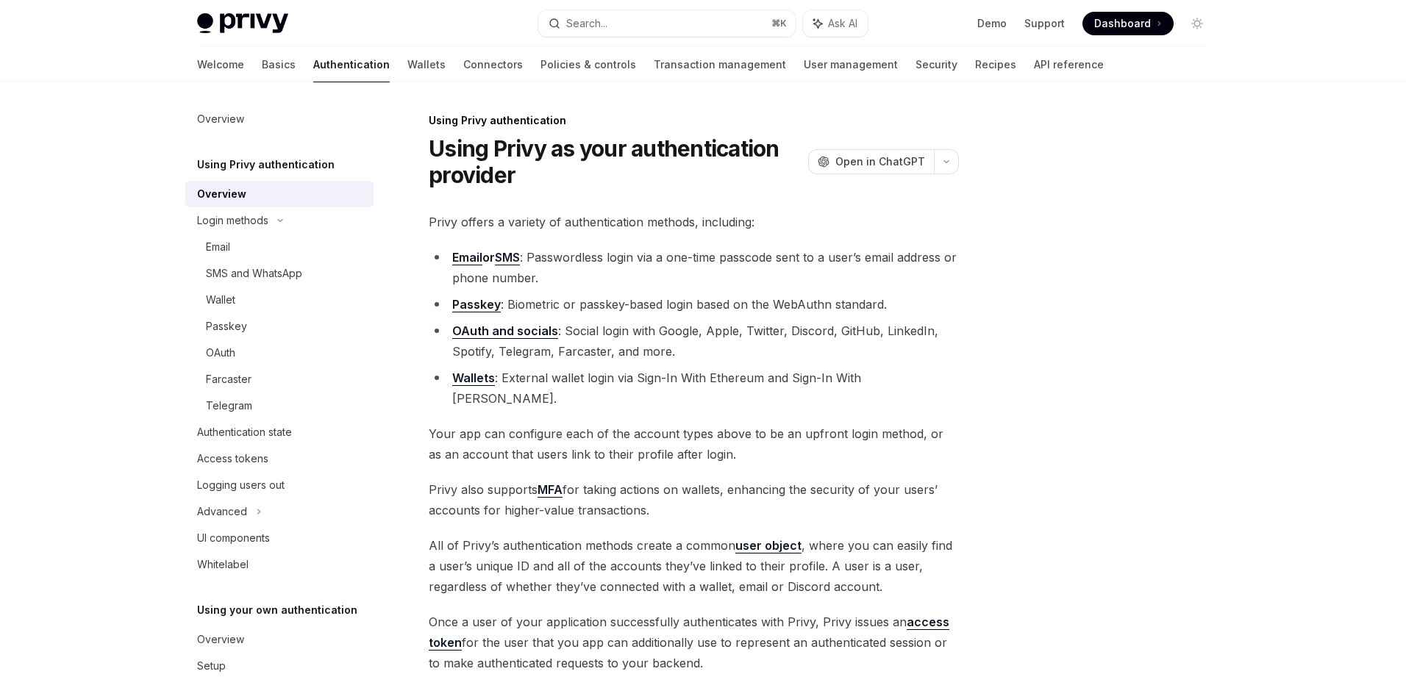
scroll to position [183, 0]
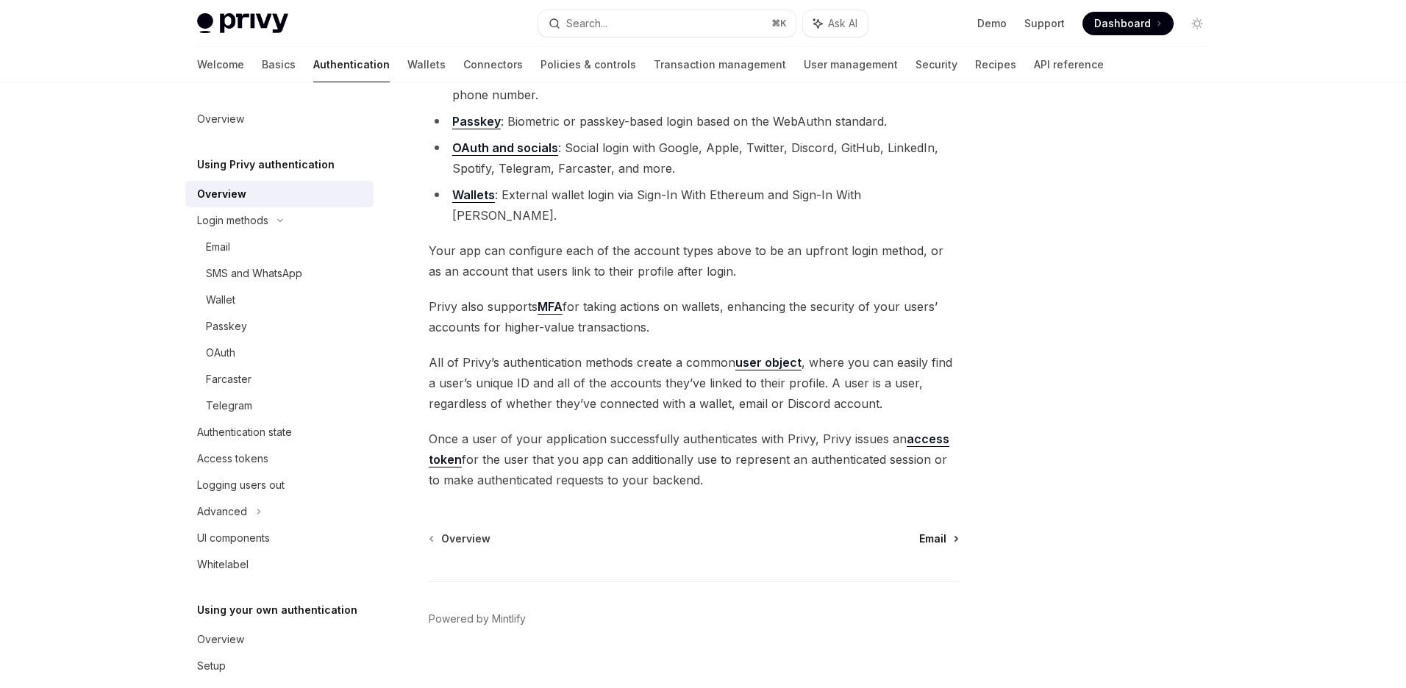
click at [933, 532] on span "Email" at bounding box center [932, 539] width 27 height 15
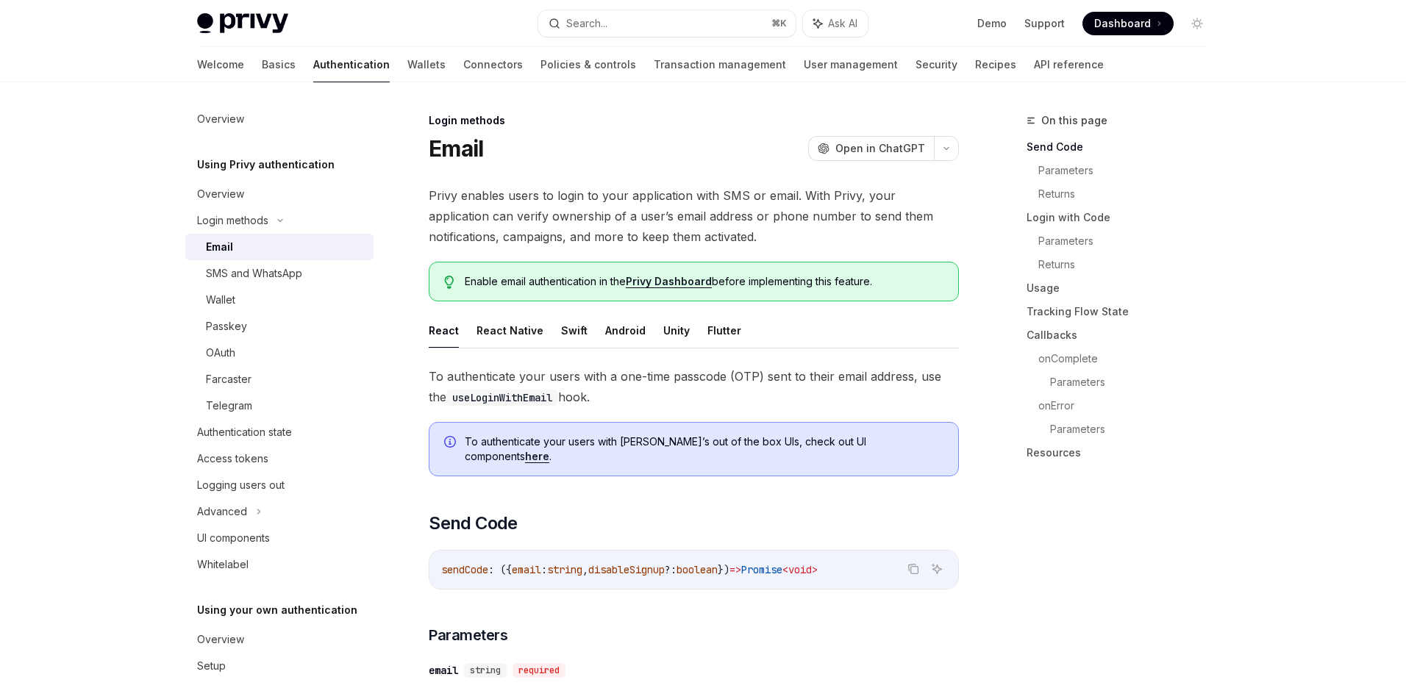
click at [549, 450] on link "here" at bounding box center [537, 456] width 24 height 13
type textarea "*"
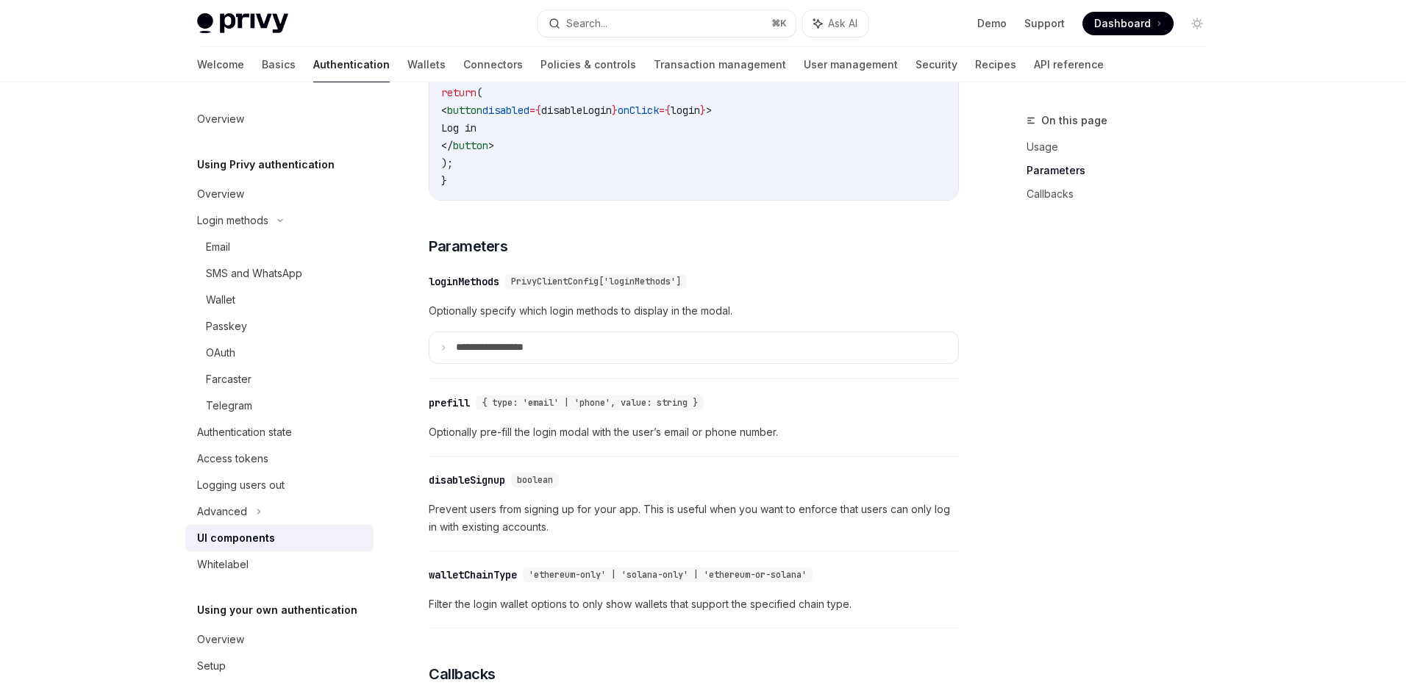
scroll to position [1268, 0]
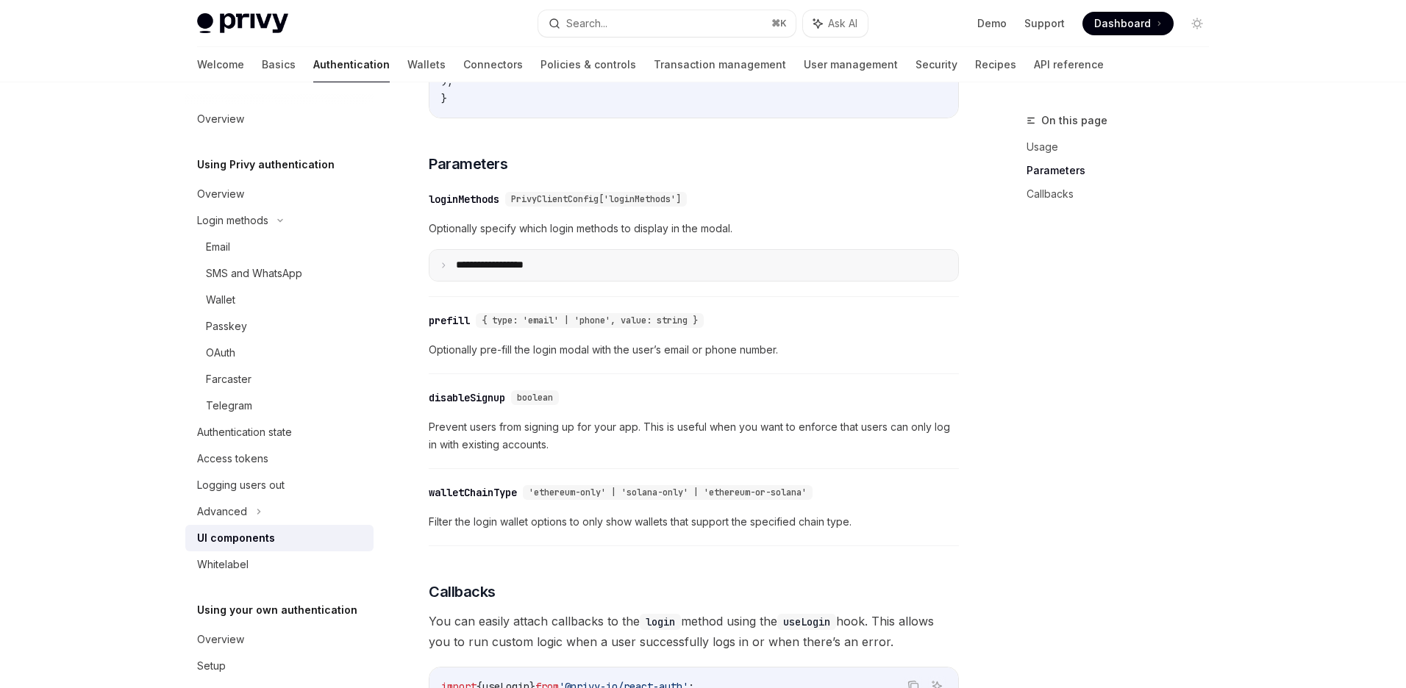
click at [556, 272] on p "**********" at bounding box center [507, 265] width 102 height 13
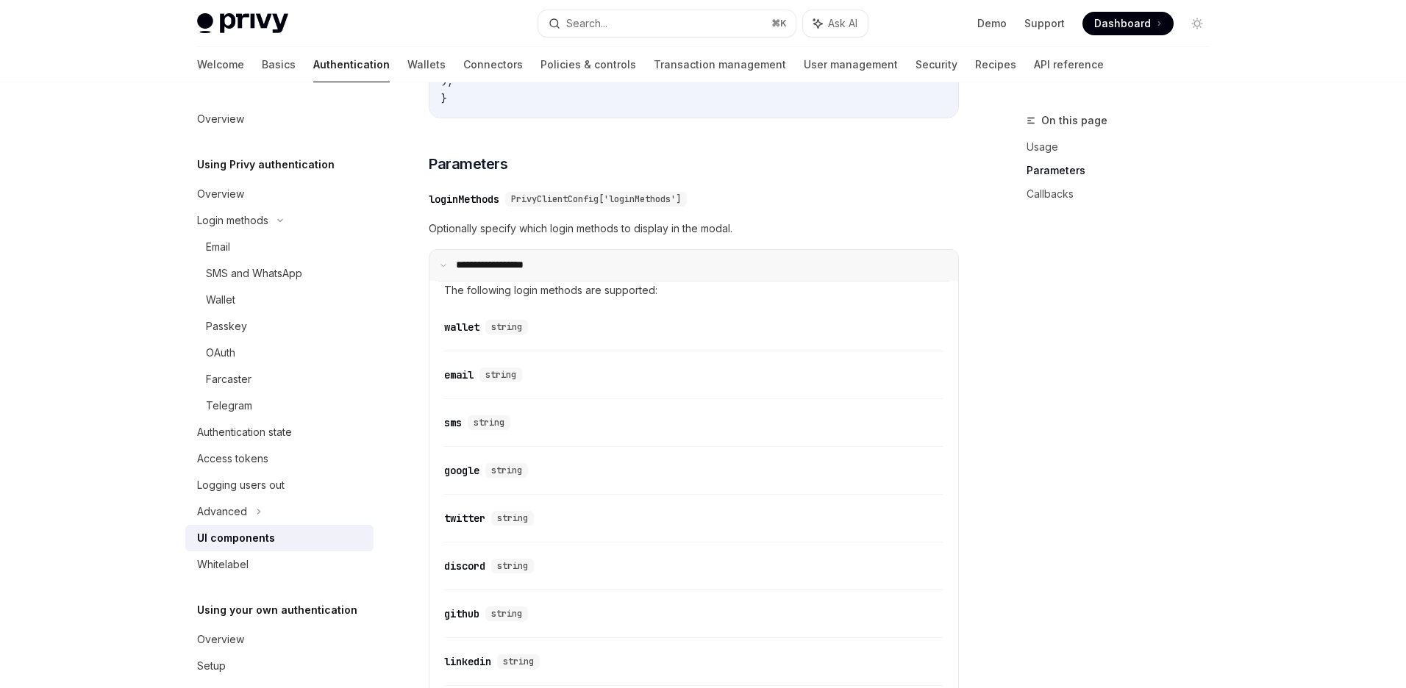
click at [819, 280] on summary "**********" at bounding box center [694, 265] width 529 height 31
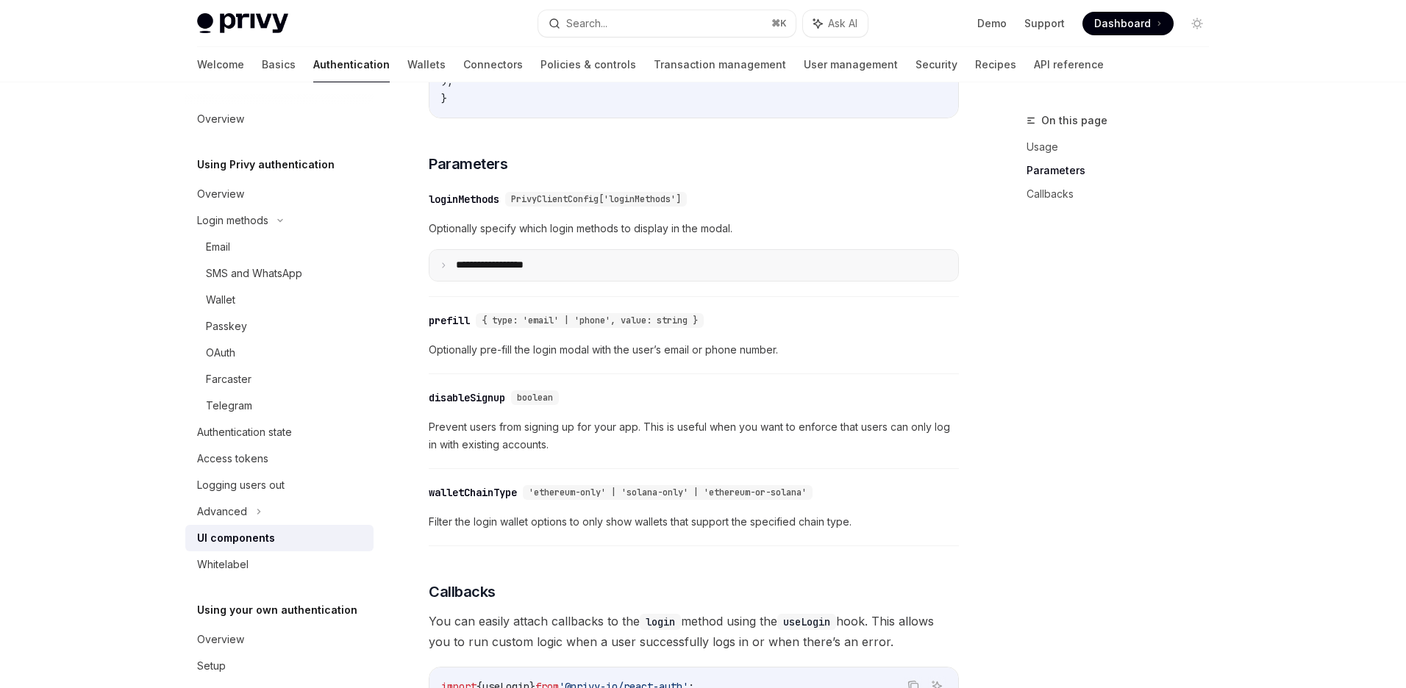
click at [820, 279] on summary "**********" at bounding box center [694, 265] width 529 height 31
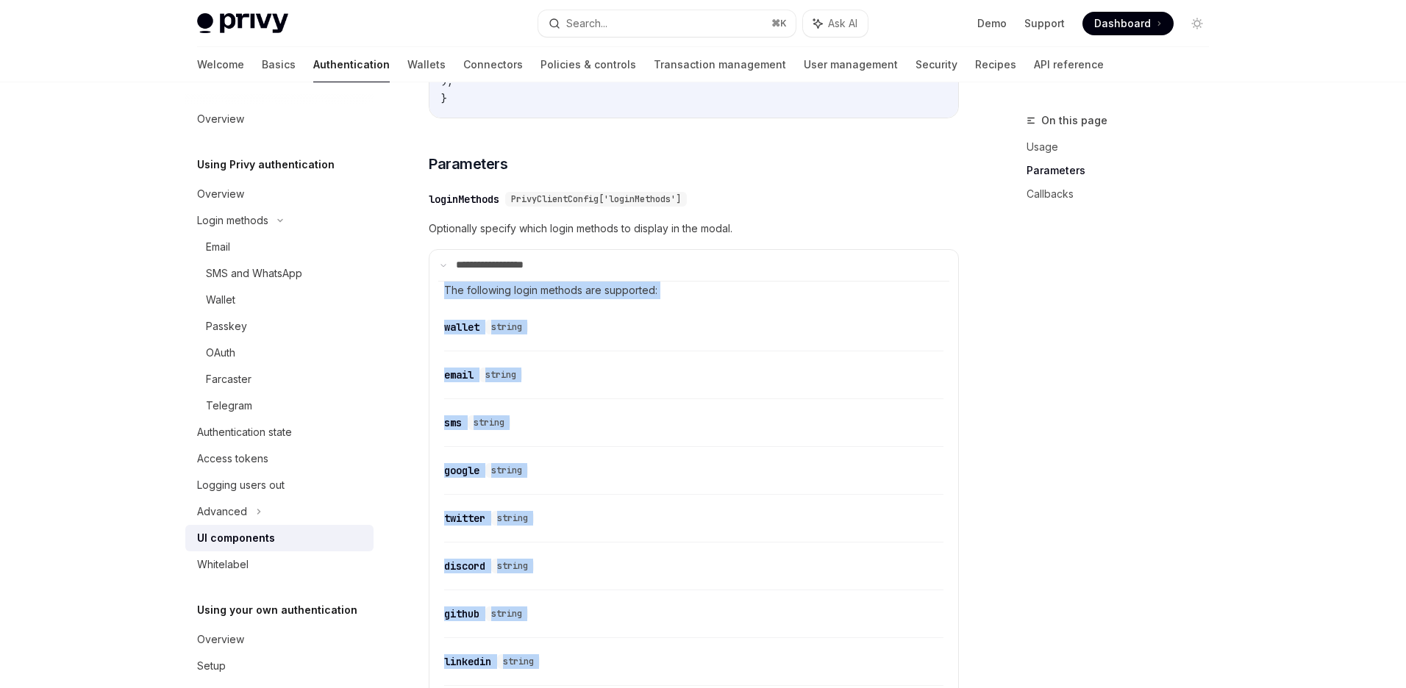
click at [1072, 344] on div "On this page Usage Parameters Callbacks" at bounding box center [1109, 400] width 224 height 577
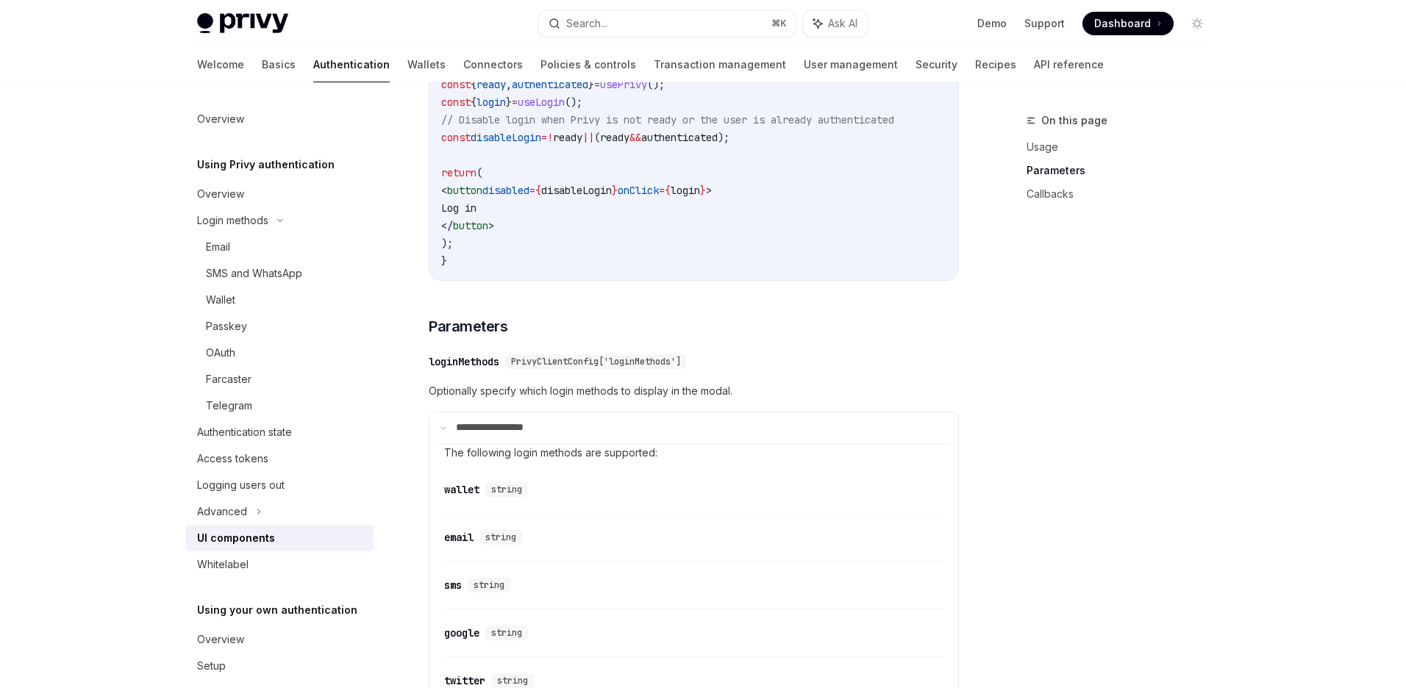
scroll to position [1154, 0]
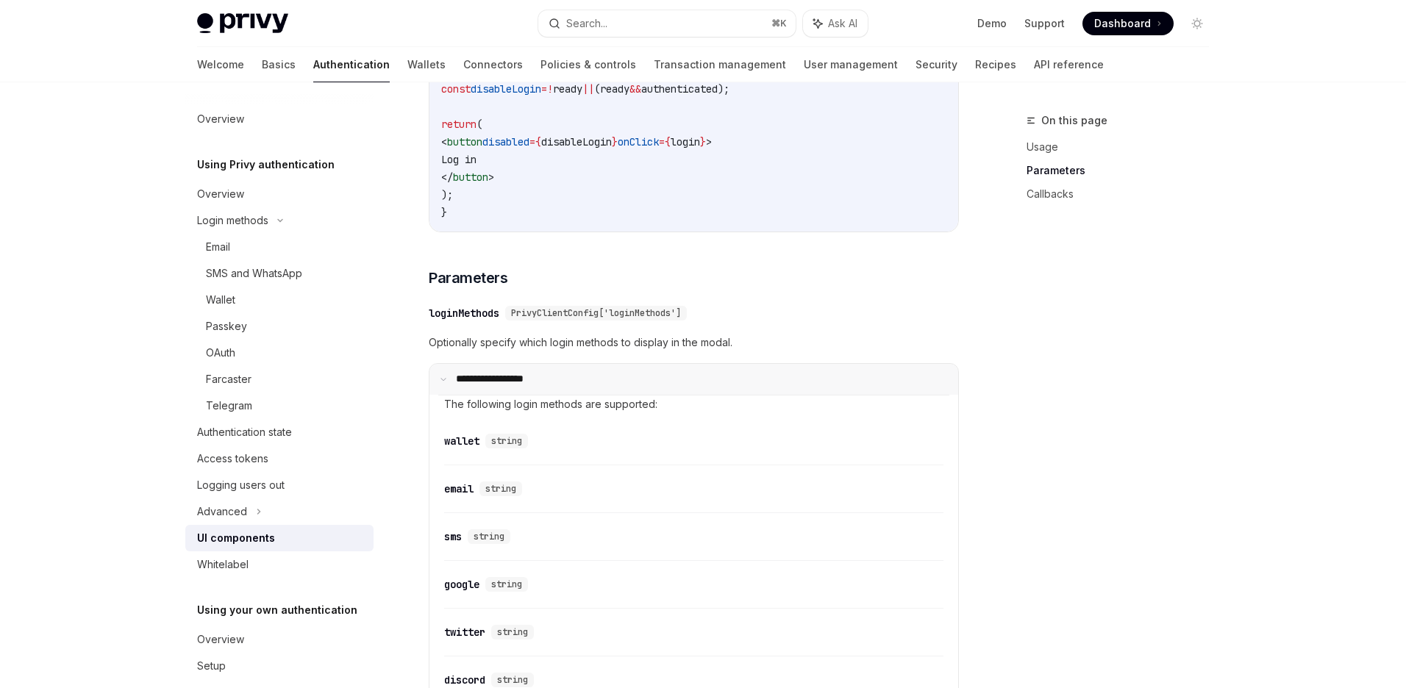
click at [603, 388] on summary "**********" at bounding box center [694, 379] width 529 height 31
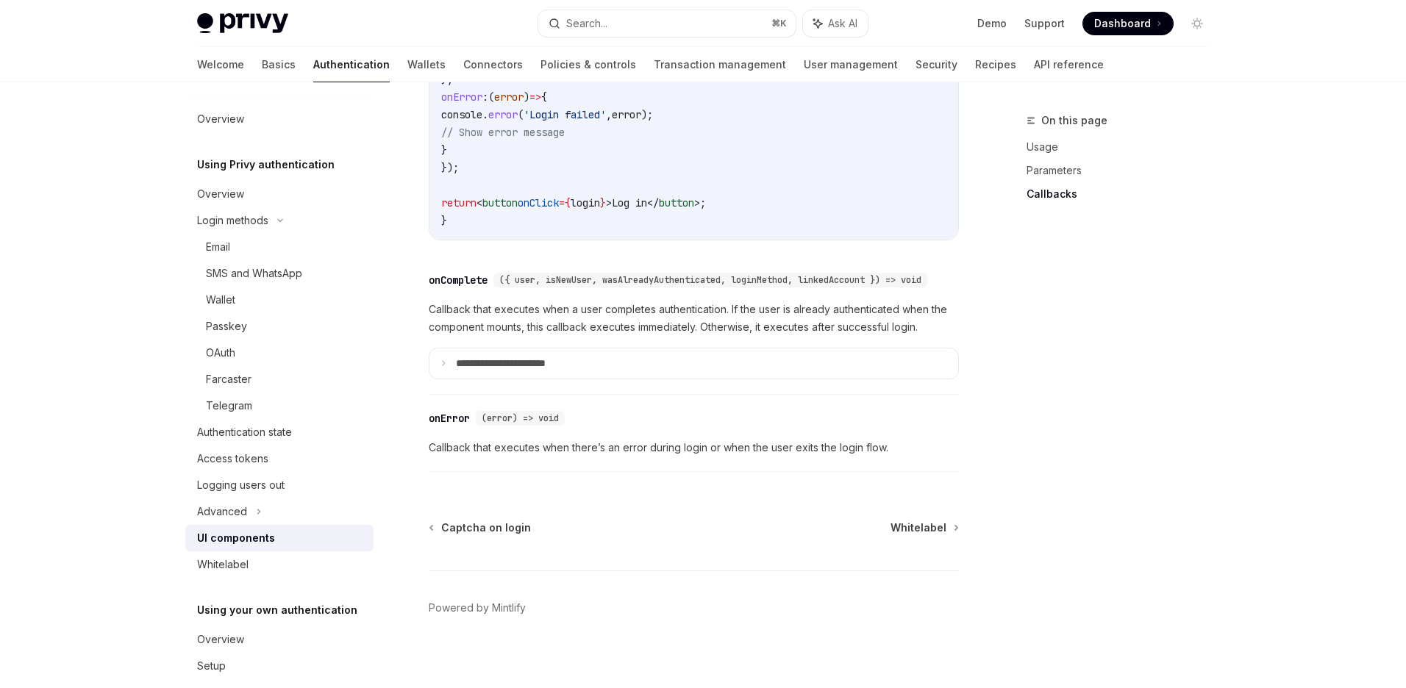
scroll to position [2118, 0]
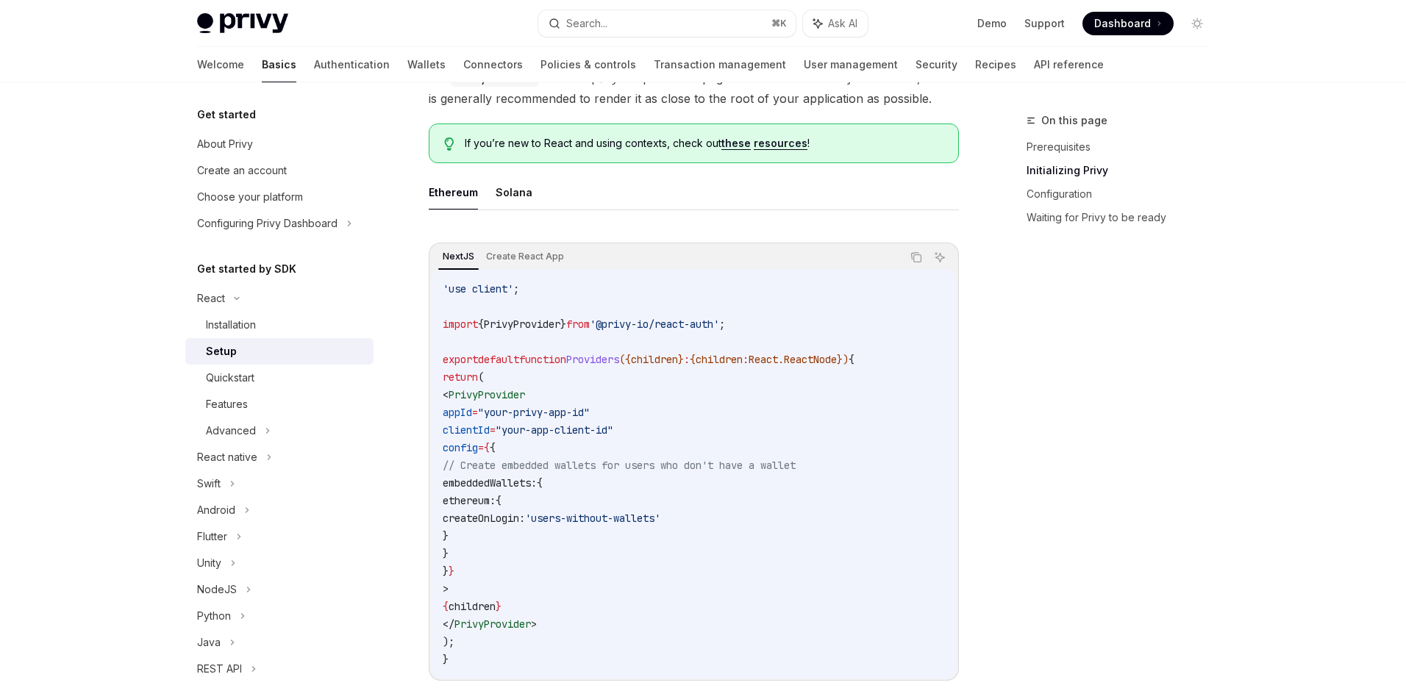
scroll to position [193, 0]
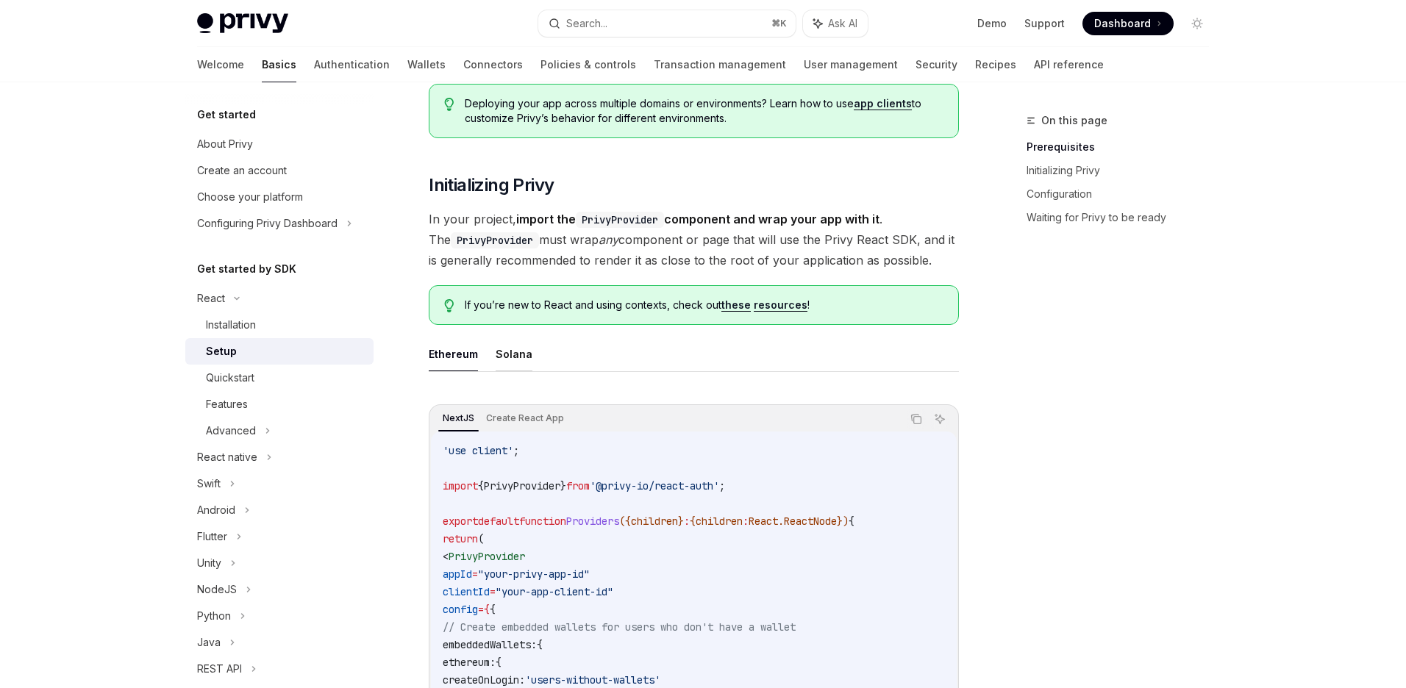
click at [501, 346] on button "Solana" at bounding box center [514, 354] width 37 height 35
click at [435, 352] on button "Ethereum" at bounding box center [453, 354] width 49 height 35
click at [498, 357] on button "Solana" at bounding box center [514, 354] width 37 height 35
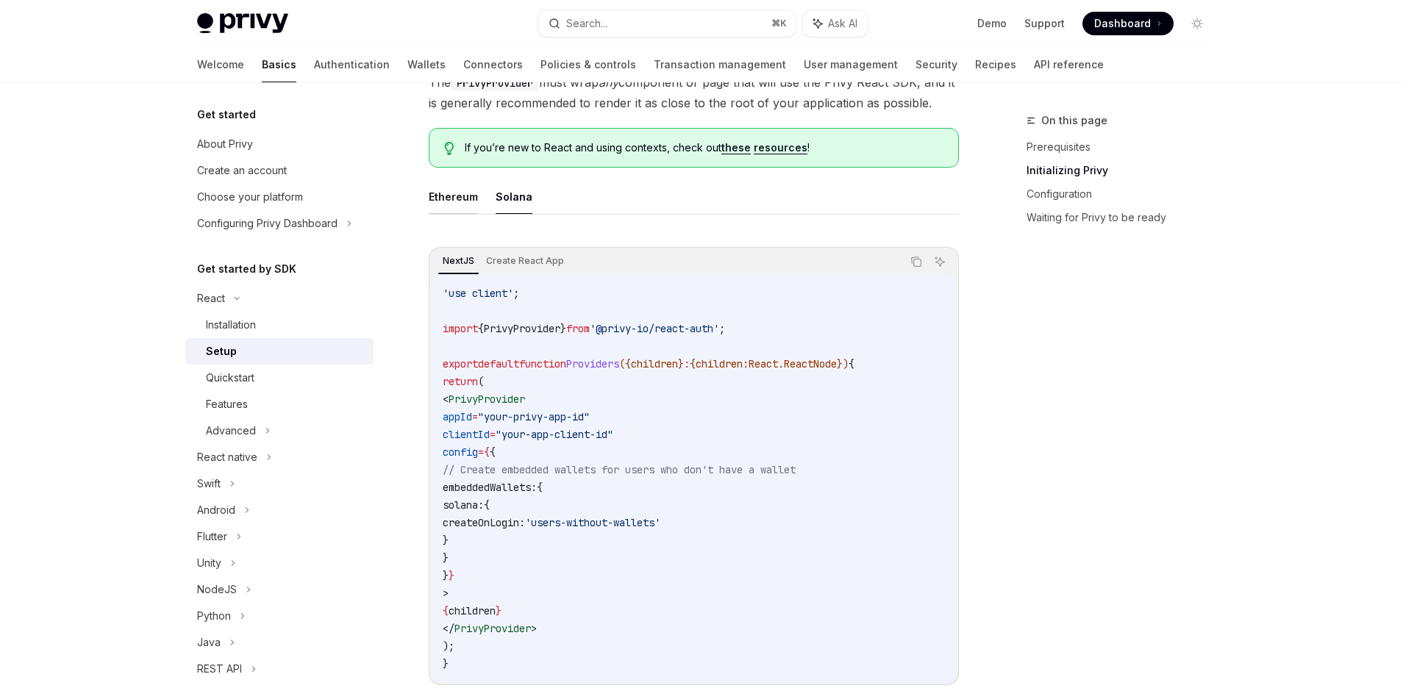
click at [460, 199] on button "Ethereum" at bounding box center [453, 196] width 49 height 35
click at [508, 197] on button "Solana" at bounding box center [514, 196] width 37 height 35
click at [442, 185] on button "Ethereum" at bounding box center [453, 196] width 49 height 35
click at [483, 185] on ul "Ethereum Solana" at bounding box center [694, 196] width 530 height 35
click at [507, 193] on button "Solana" at bounding box center [514, 196] width 37 height 35
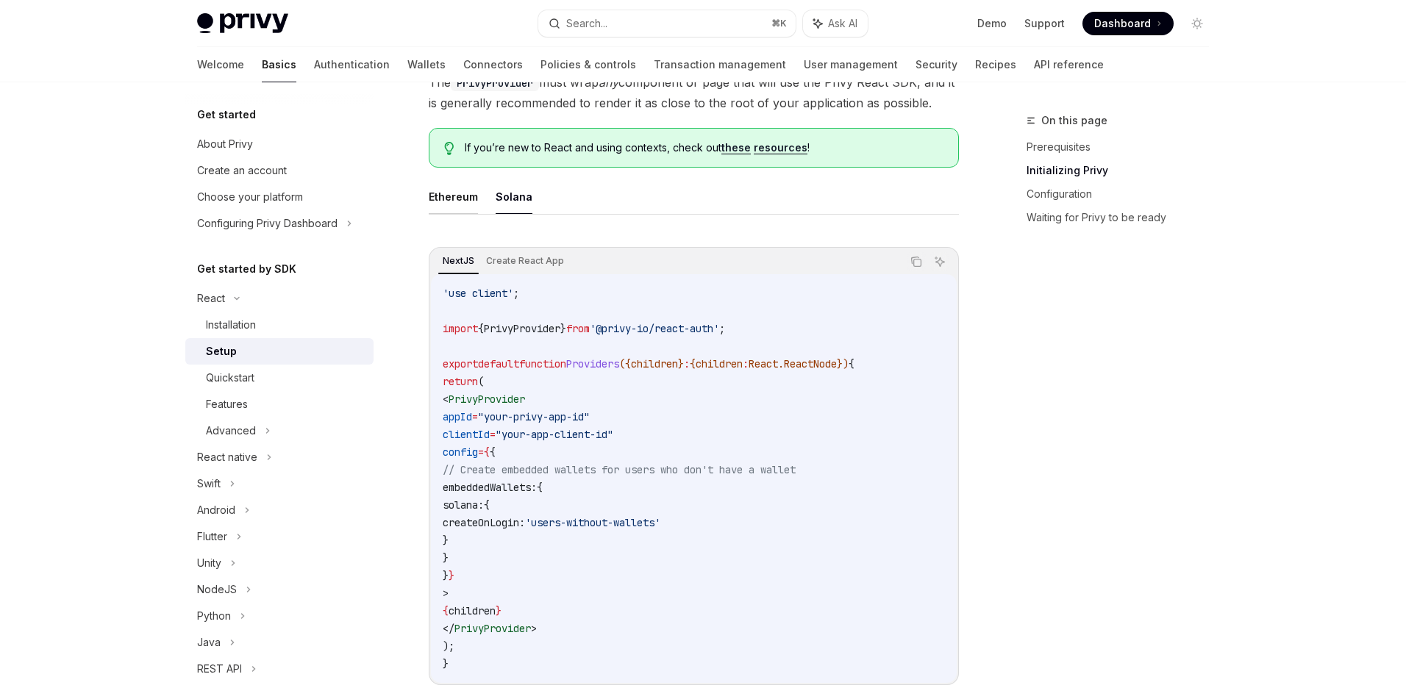
click at [449, 199] on button "Ethereum" at bounding box center [453, 196] width 49 height 35
type textarea "*"
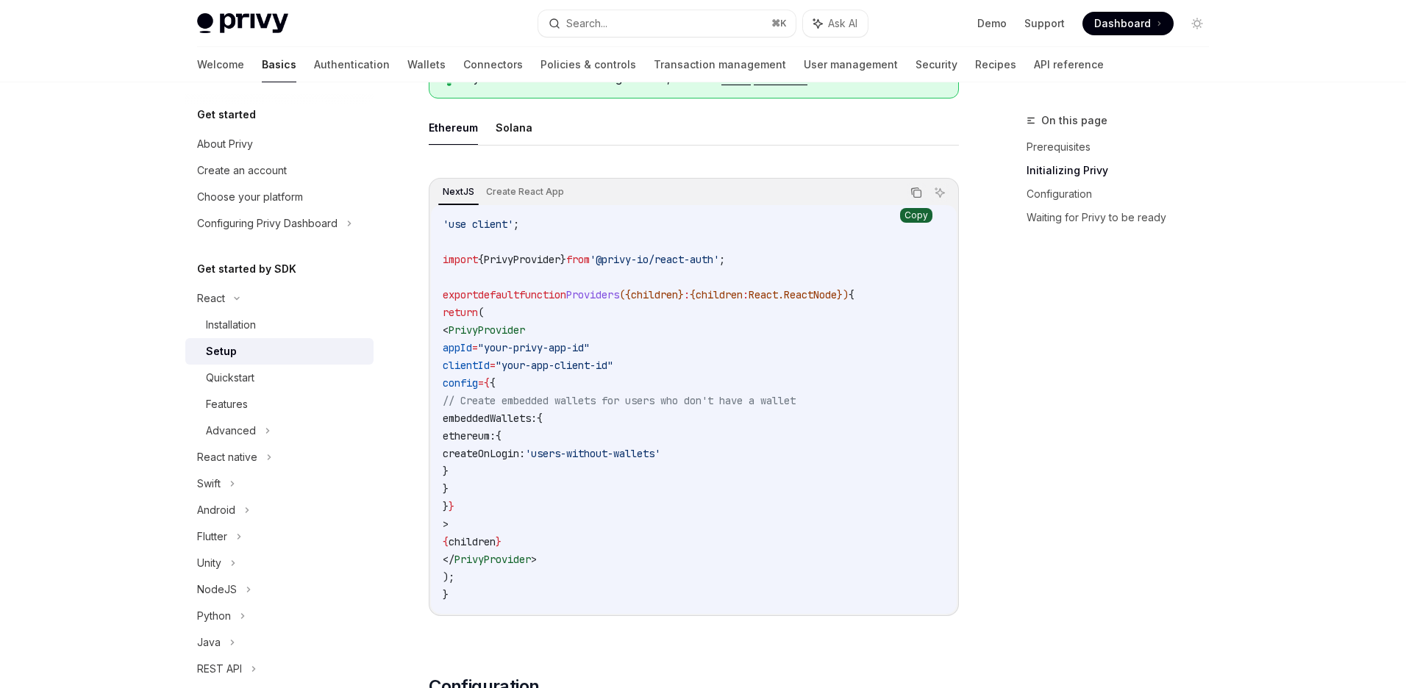
click at [919, 189] on icon "Copy the contents from the code block" at bounding box center [917, 193] width 12 height 12
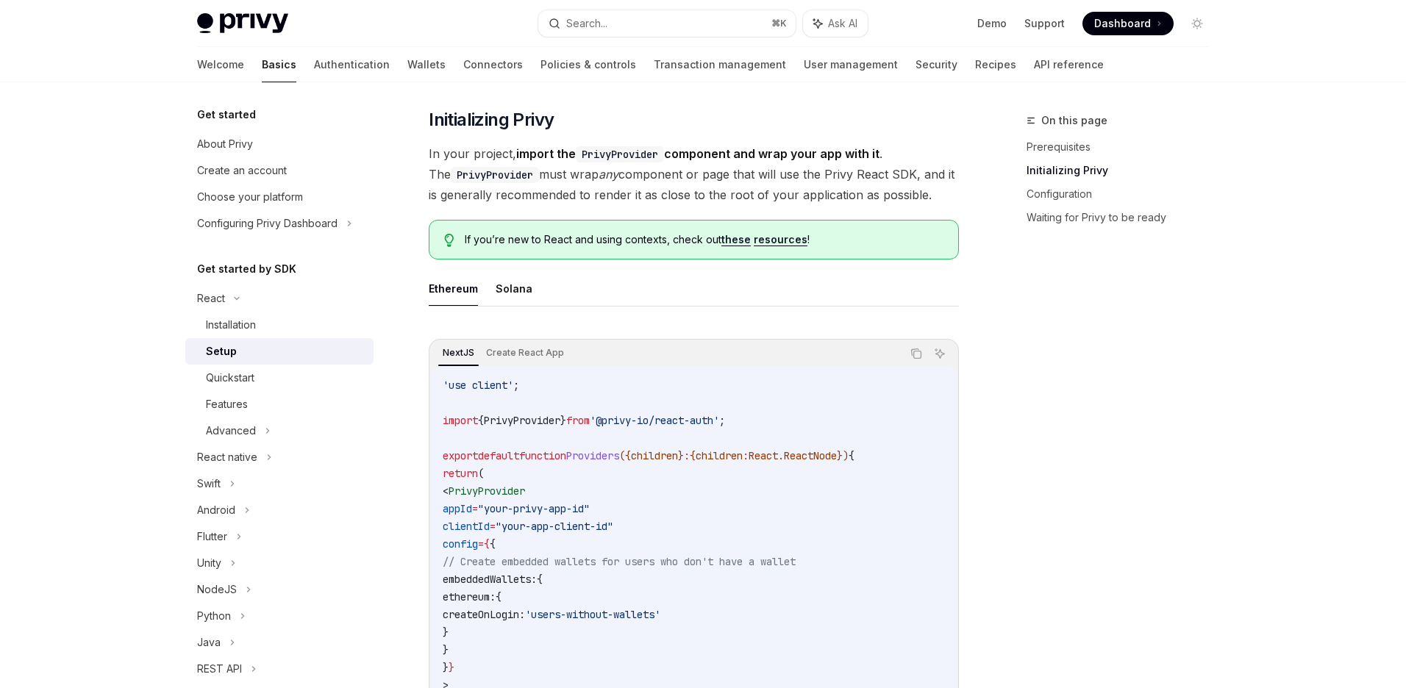
click at [808, 299] on ul "Ethereum Solana" at bounding box center [694, 288] width 530 height 35
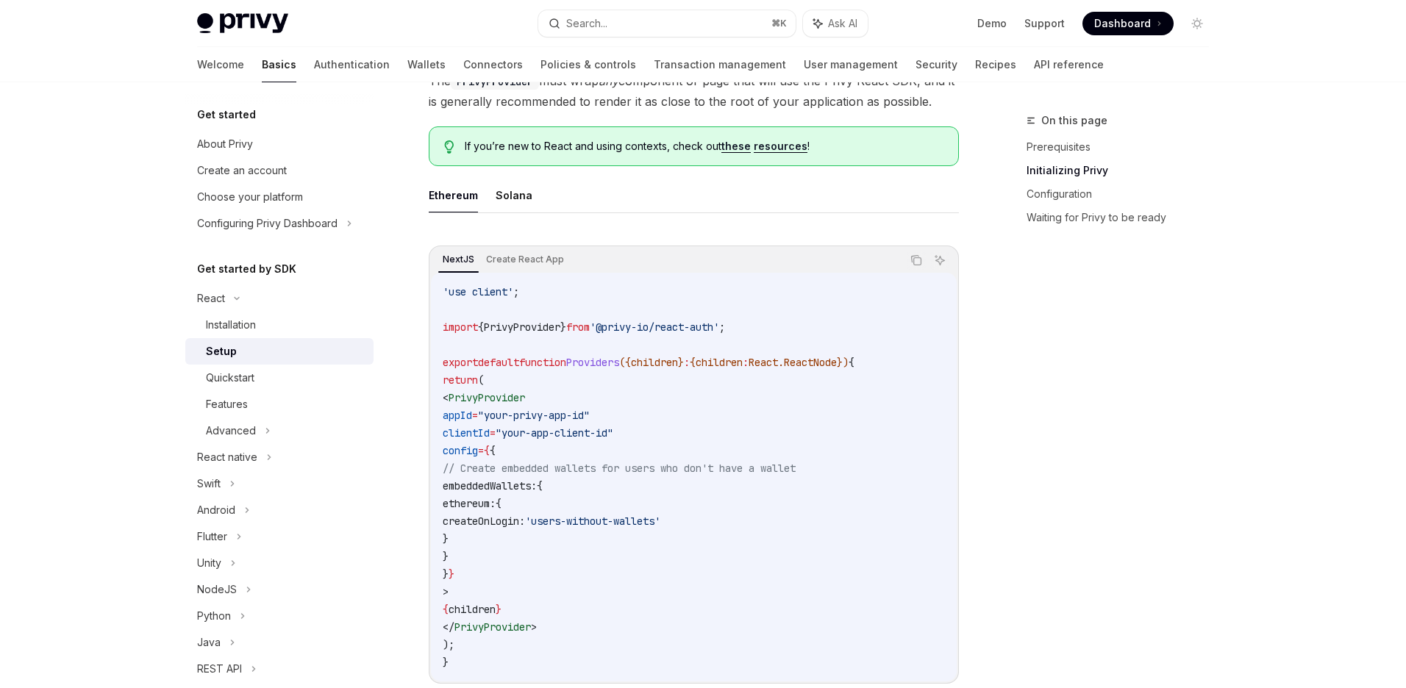
scroll to position [366, 0]
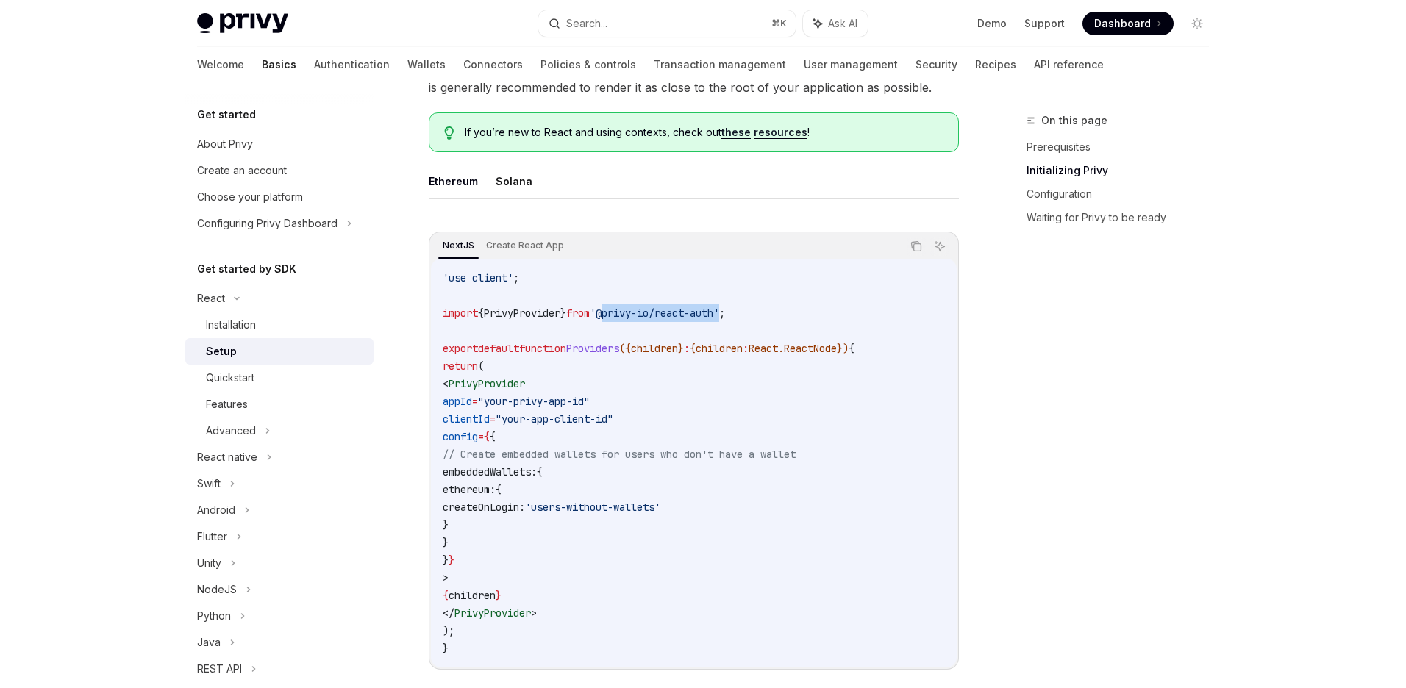
drag, startPoint x: 743, startPoint y: 309, endPoint x: 622, endPoint y: 309, distance: 121.4
click at [622, 309] on span "'@privy-io/react-auth'" at bounding box center [654, 313] width 129 height 13
copy span "@privy-io/react-auth"
click at [755, 436] on code "'use client' ; import { PrivyProvider } from '@privy-io/react-auth' ; export de…" at bounding box center [694, 463] width 502 height 388
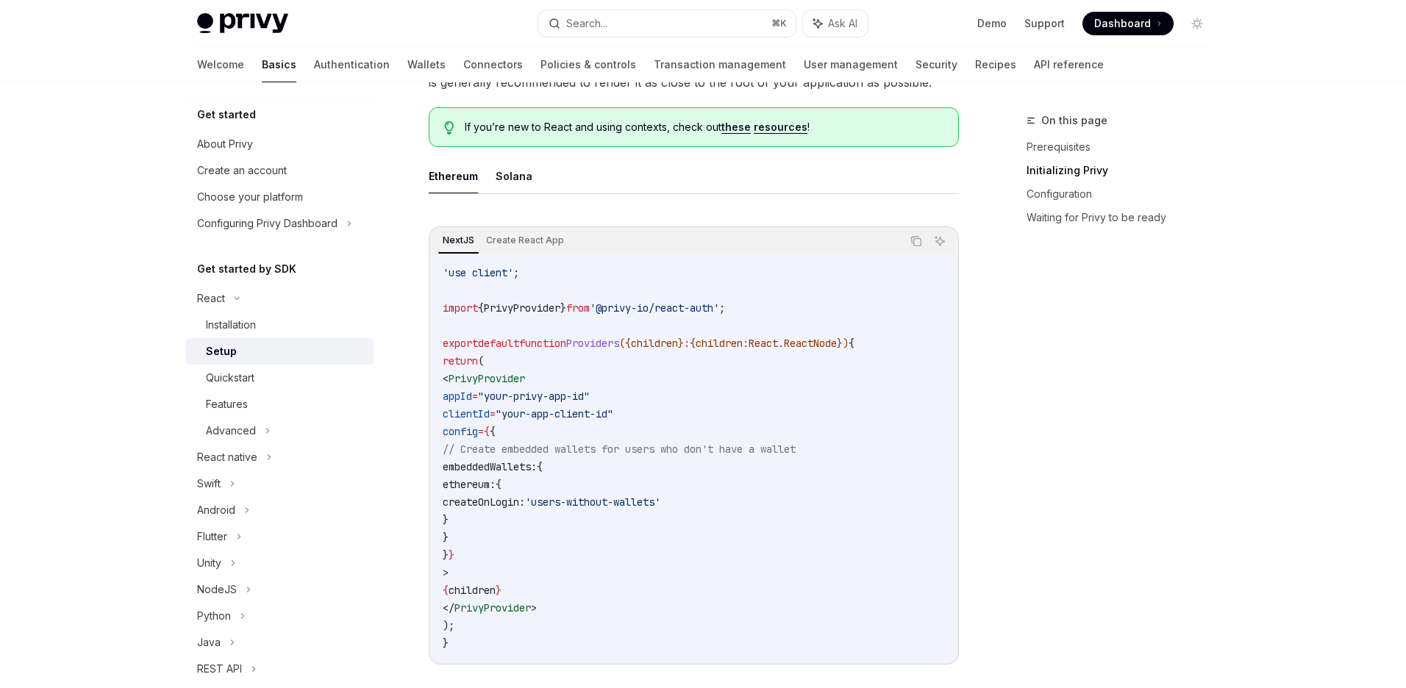
scroll to position [383, 0]
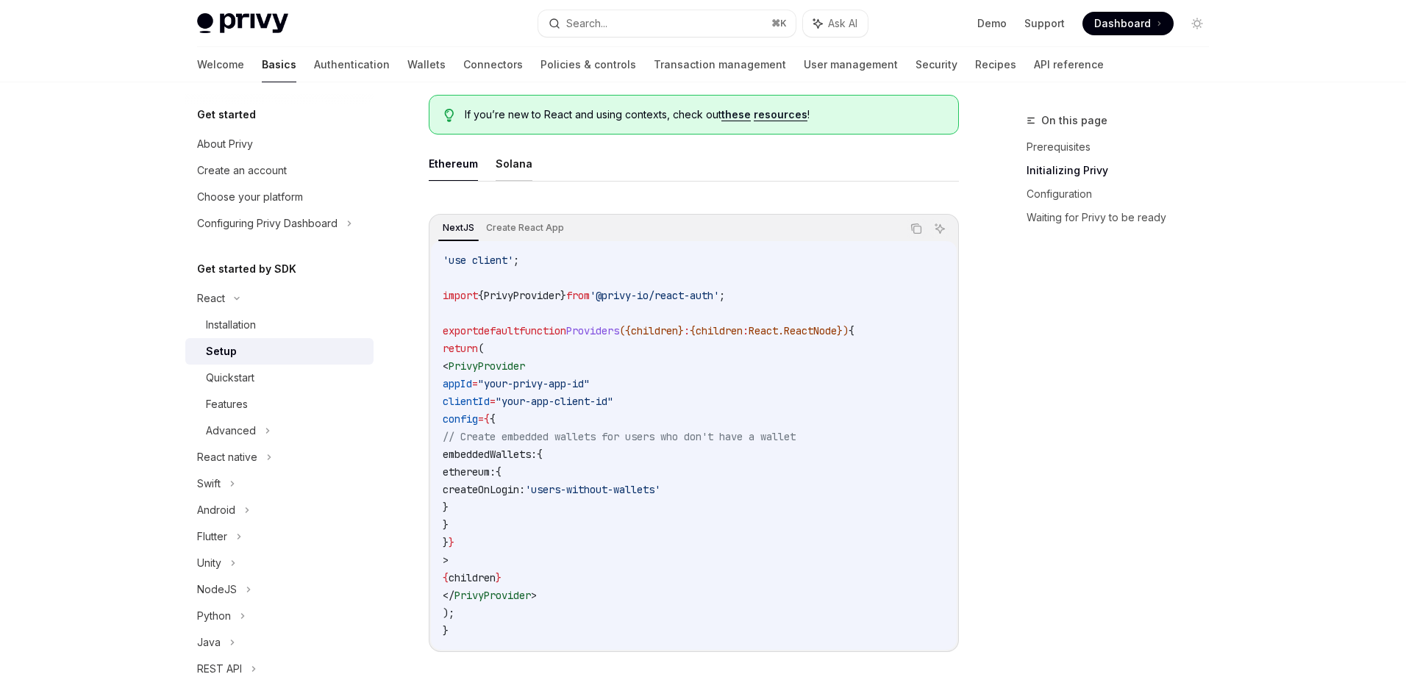
click at [513, 165] on button "Solana" at bounding box center [514, 163] width 37 height 35
click at [449, 166] on button "Ethereum" at bounding box center [453, 163] width 49 height 35
type textarea "*"
click at [489, 163] on ul "Ethereum Solana" at bounding box center [694, 163] width 530 height 35
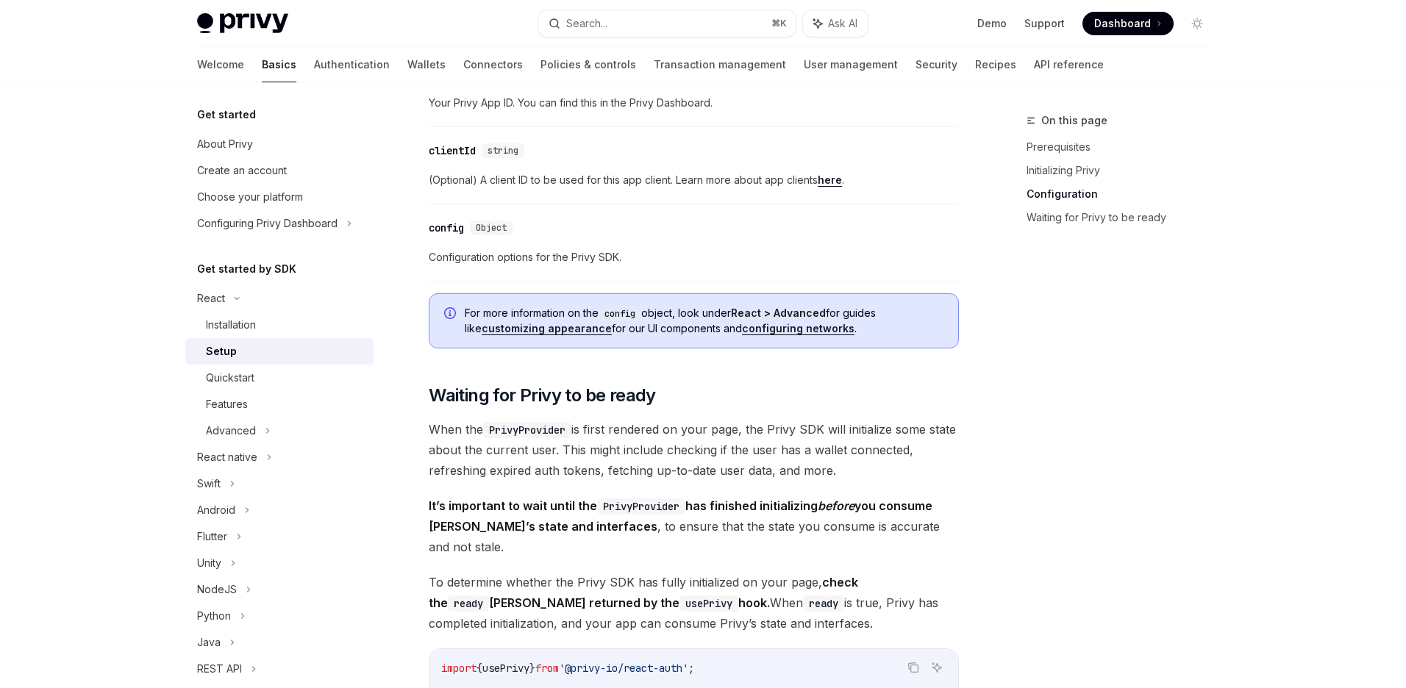
scroll to position [863, 0]
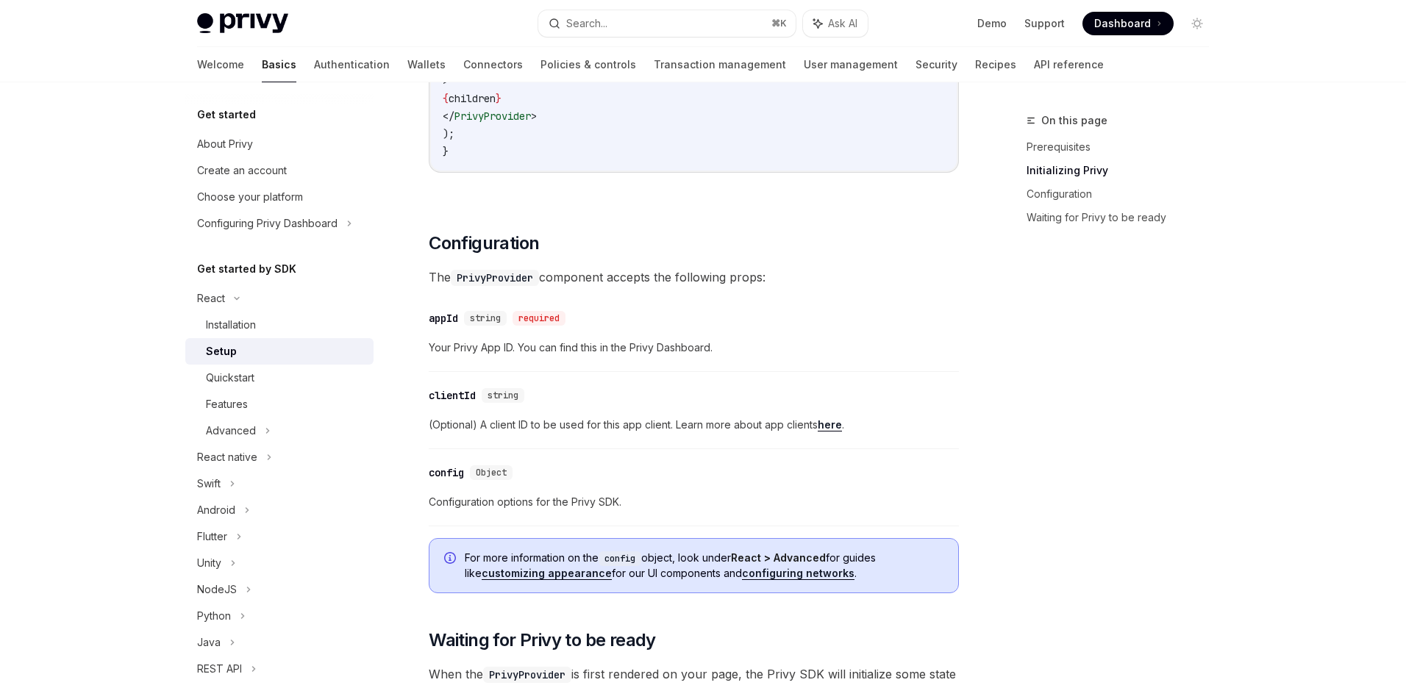
click at [809, 374] on div "​ Prerequisites Before you begin, make sure you have set up your Privy app and …" at bounding box center [694, 397] width 530 height 2149
click at [840, 425] on link "here" at bounding box center [830, 425] width 24 height 13
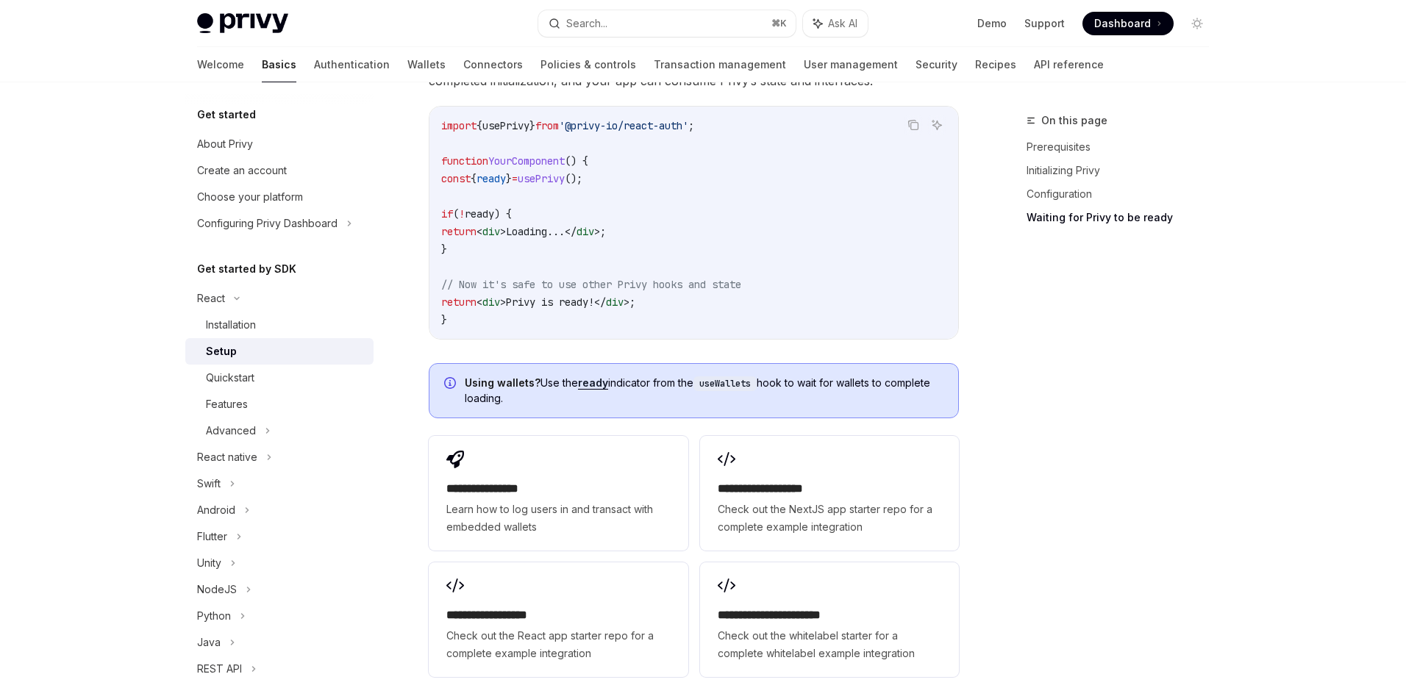
scroll to position [1843, 0]
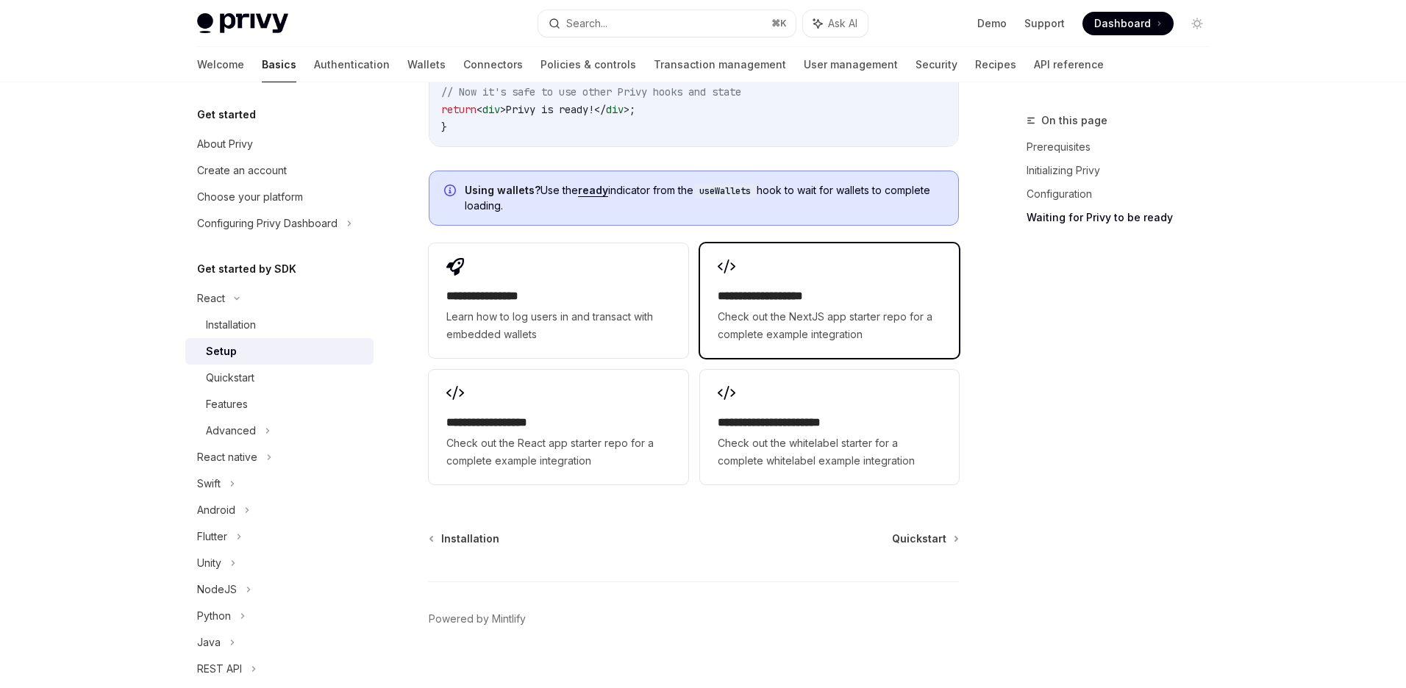
click at [795, 288] on h2 "**********" at bounding box center [830, 297] width 224 height 18
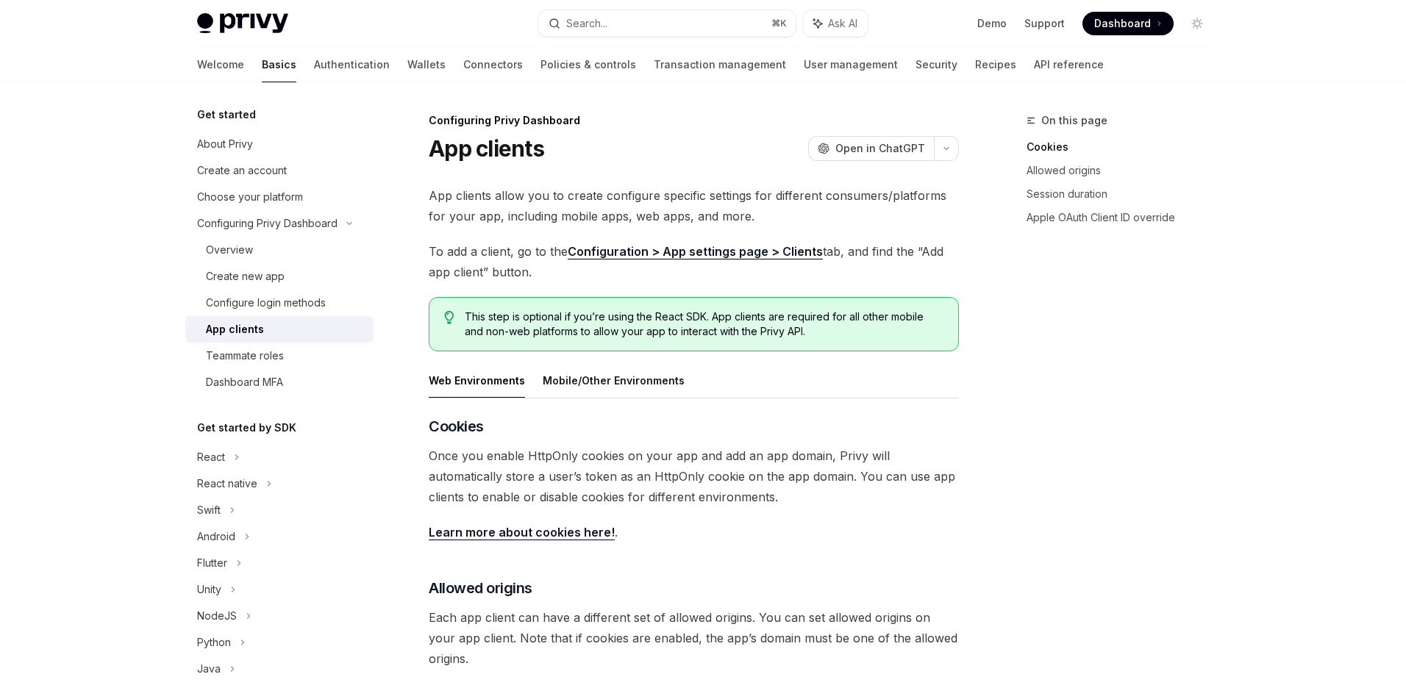
click at [720, 255] on link "Configuration > App settings page > Clients" at bounding box center [695, 251] width 255 height 15
